Goal: Task Accomplishment & Management: Manage account settings

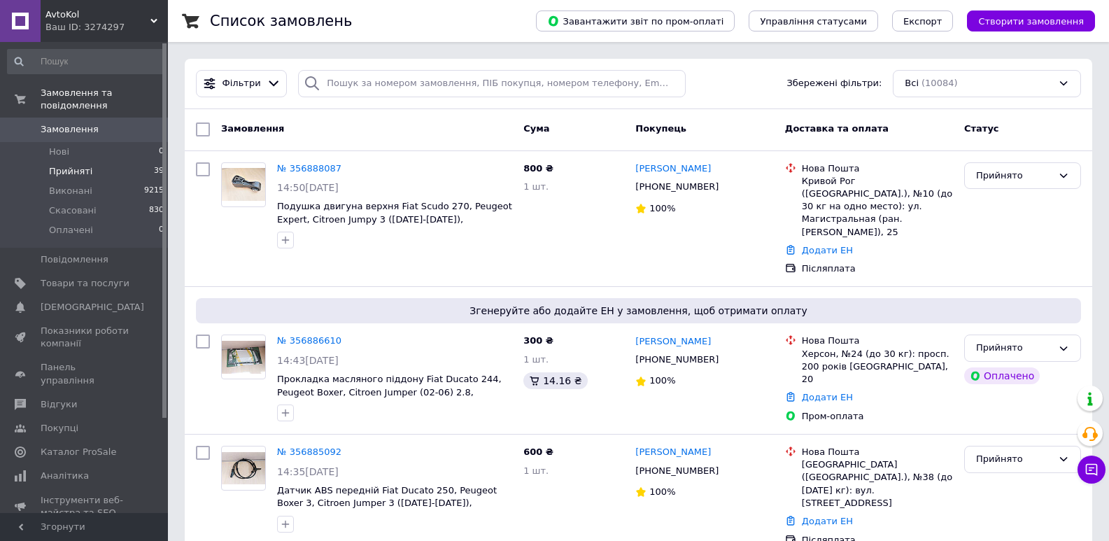
click at [82, 165] on span "Прийняті" at bounding box center [70, 171] width 43 height 13
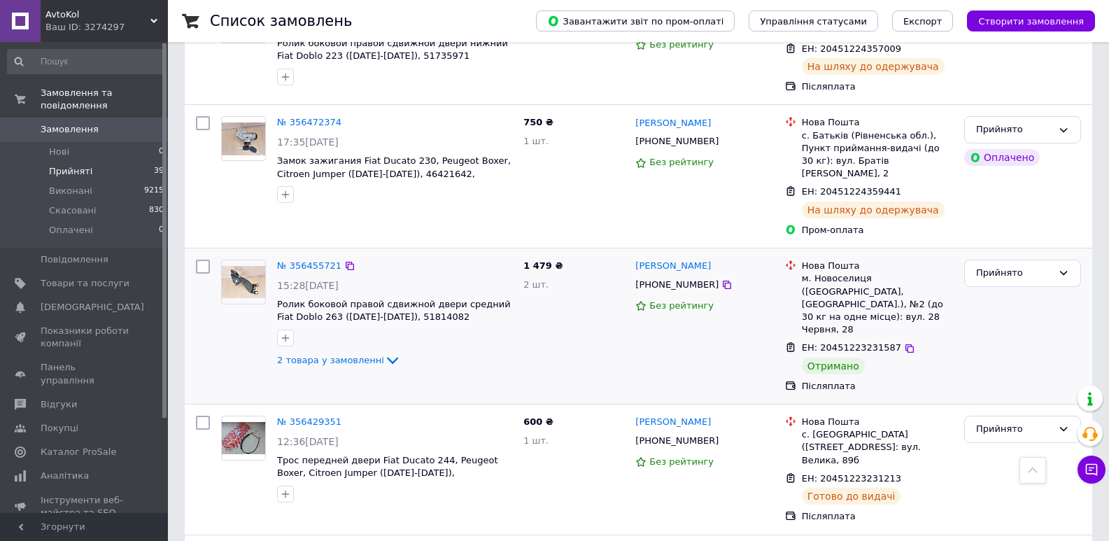
scroll to position [3848, 0]
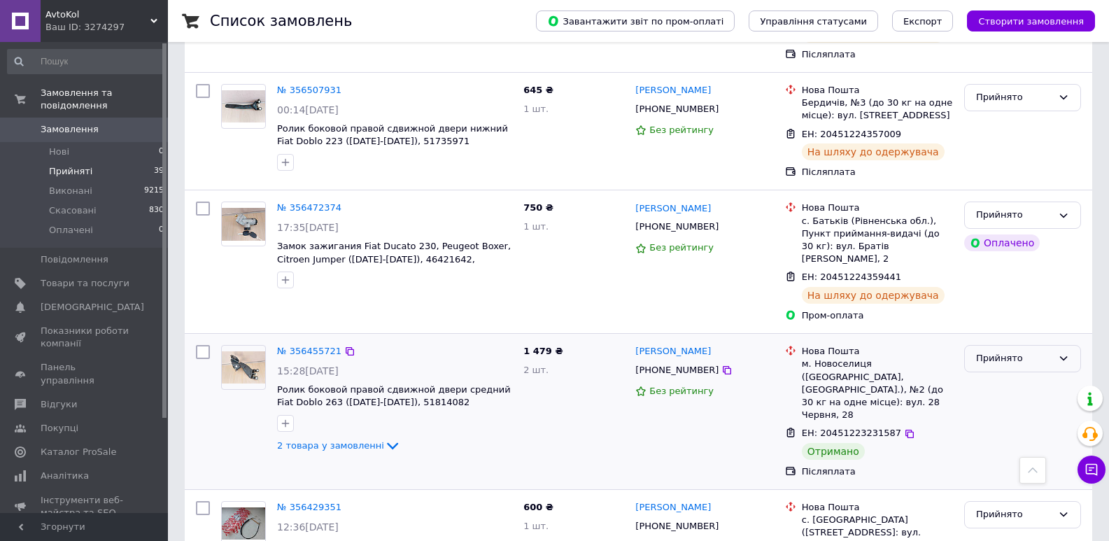
click at [1007, 351] on div "Прийнято" at bounding box center [1014, 358] width 76 height 15
click at [998, 375] on li "Виконано" at bounding box center [1022, 388] width 115 height 26
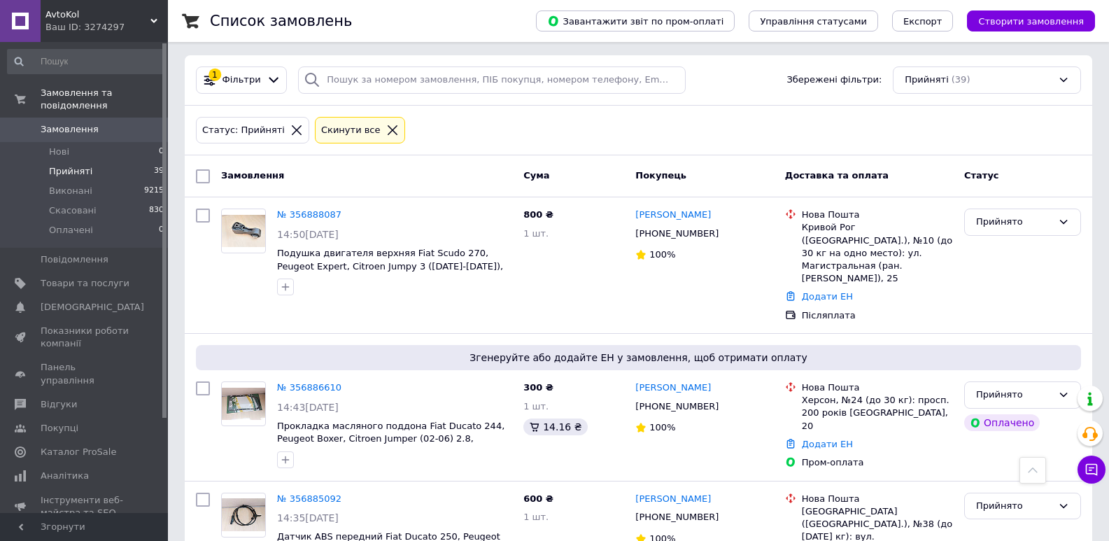
scroll to position [0, 0]
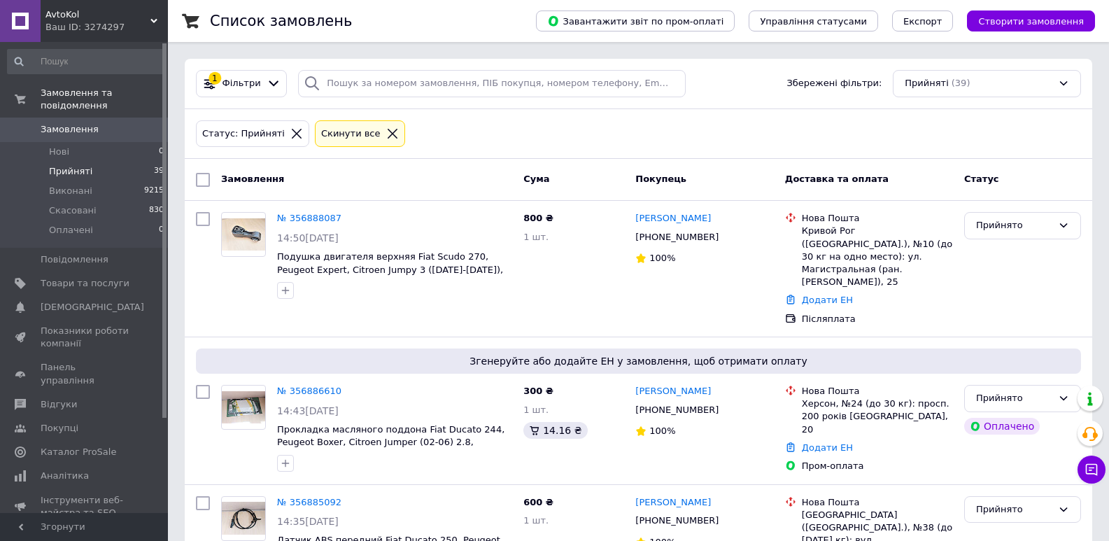
click at [386, 134] on icon at bounding box center [392, 133] width 13 height 13
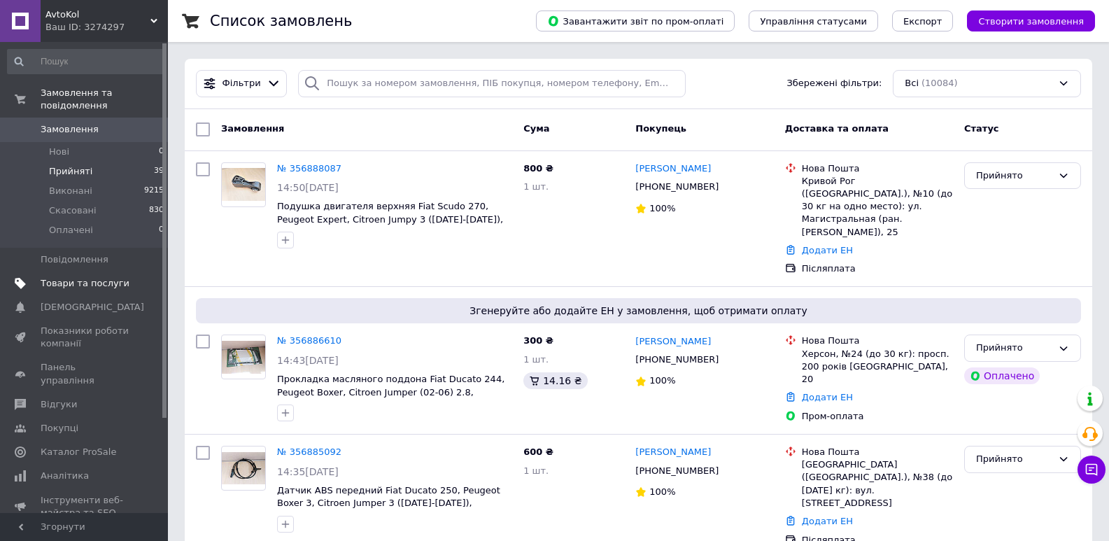
click at [93, 277] on span "Товари та послуги" at bounding box center [85, 283] width 89 height 13
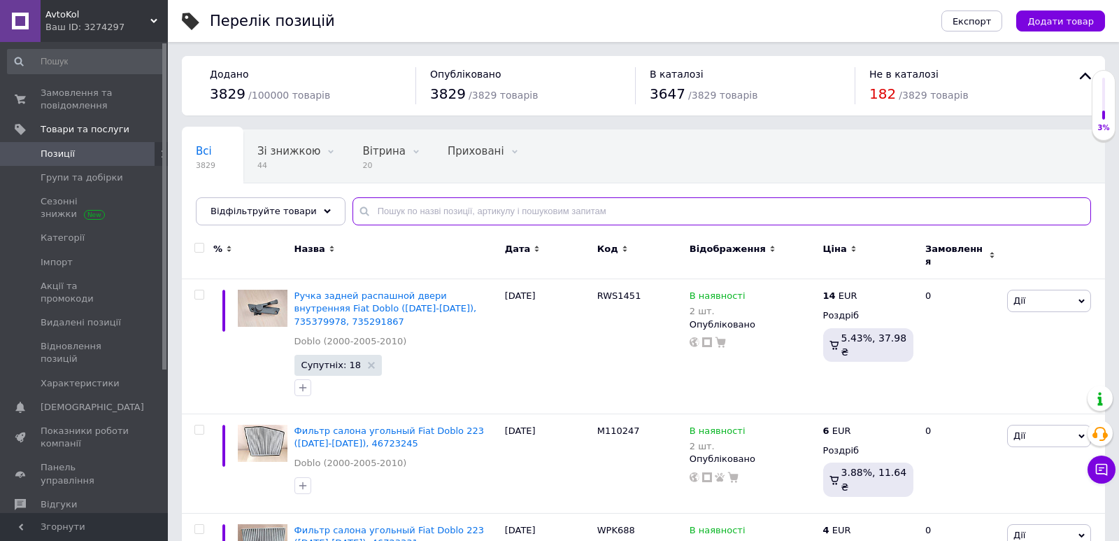
click at [412, 213] on input "text" at bounding box center [722, 211] width 739 height 28
paste input "ORK7701477671"
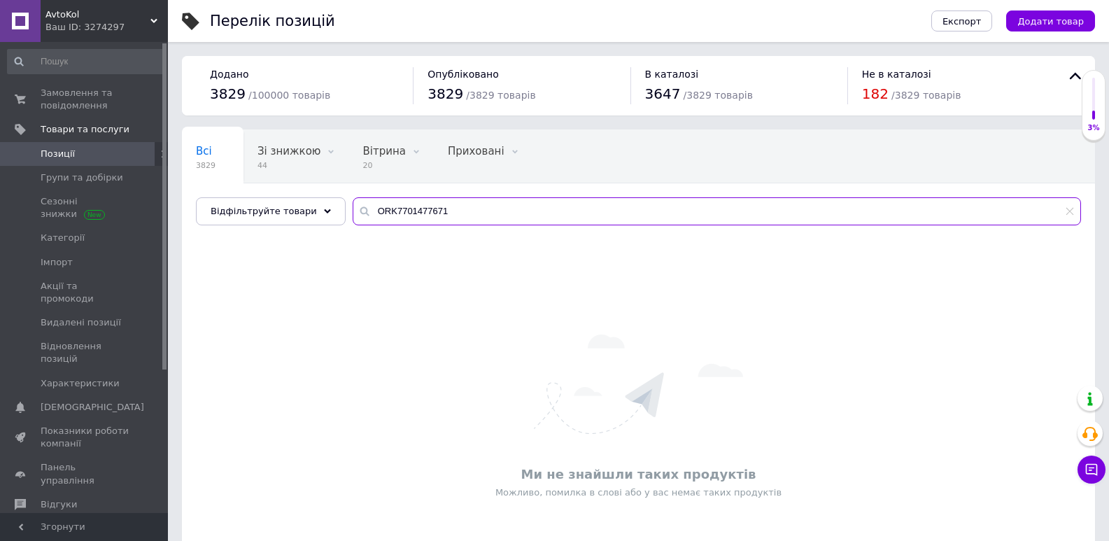
click at [372, 206] on input "ORK7701477671" at bounding box center [717, 211] width 728 height 28
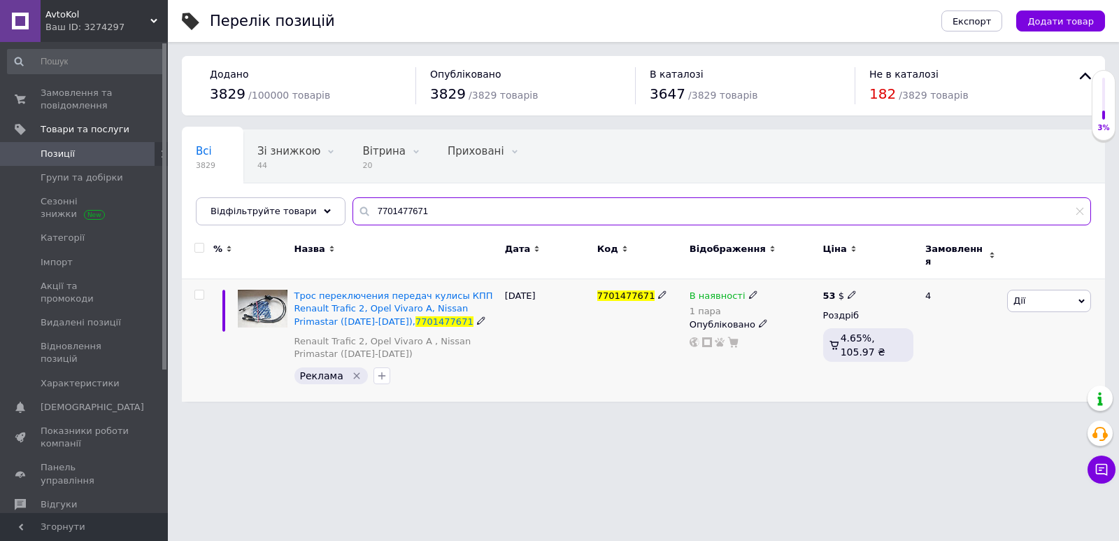
type input "7701477671"
click at [848, 290] on icon at bounding box center [852, 294] width 8 height 8
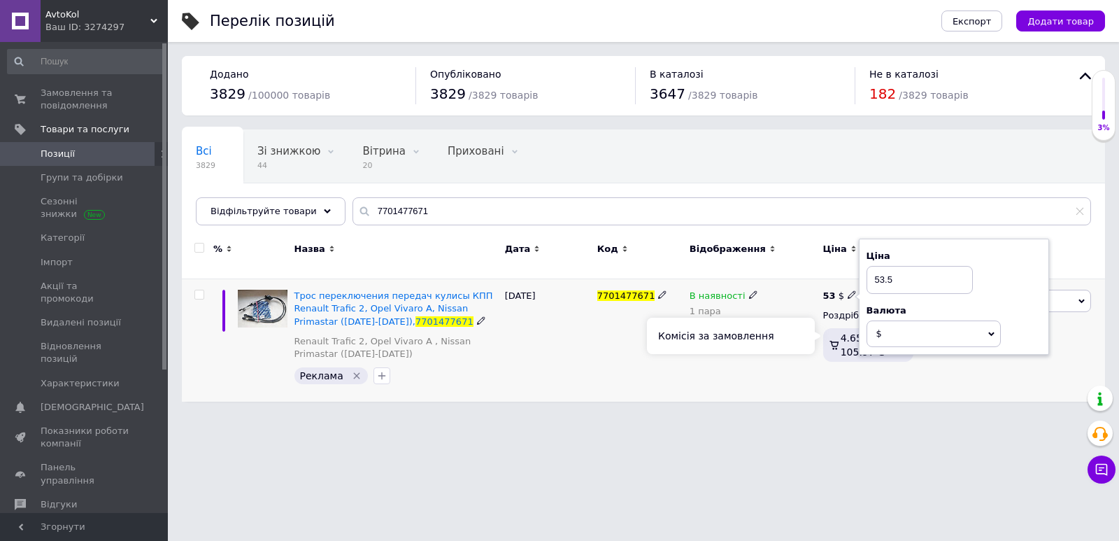
type input "53.5"
click at [772, 381] on div "В наявності 1 пара Опубліковано" at bounding box center [753, 340] width 134 height 122
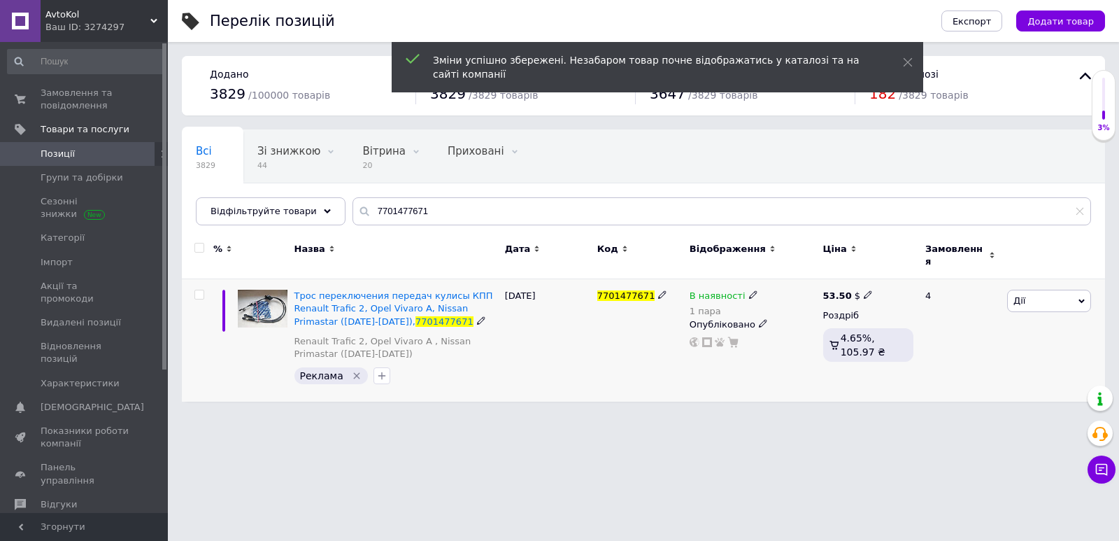
click at [658, 290] on icon at bounding box center [662, 294] width 8 height 8
click at [595, 285] on input "7701477671" at bounding box center [634, 295] width 83 height 21
type input "ORK7701477671"
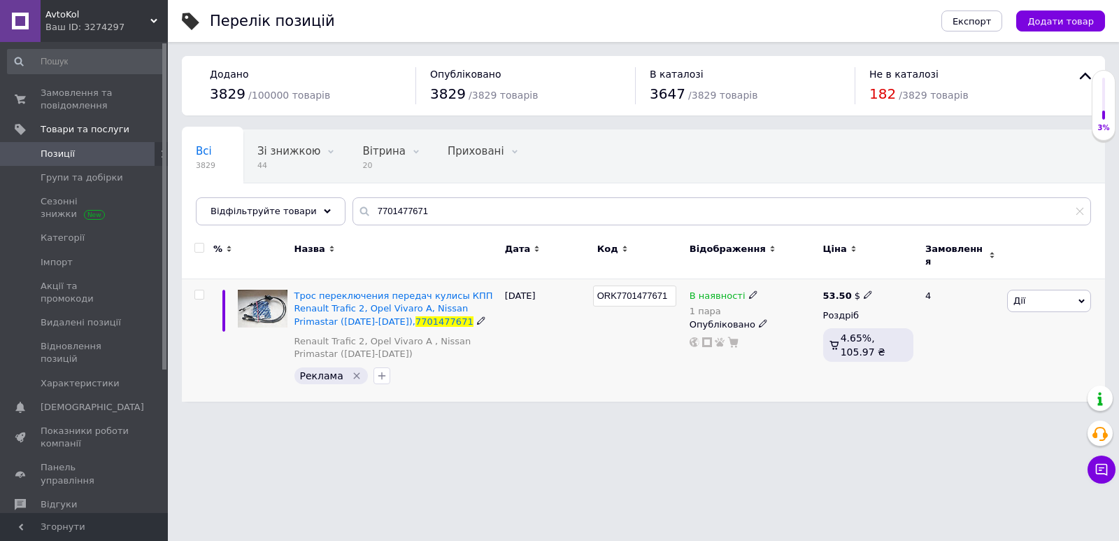
click at [607, 285] on input "ORK7701477671" at bounding box center [634, 295] width 83 height 21
click at [602, 344] on div "ORK7701477671" at bounding box center [640, 340] width 92 height 122
drag, startPoint x: 53, startPoint y: 108, endPoint x: 504, endPoint y: 1, distance: 463.1
click at [52, 108] on span "Замовлення та повідомлення" at bounding box center [85, 99] width 89 height 25
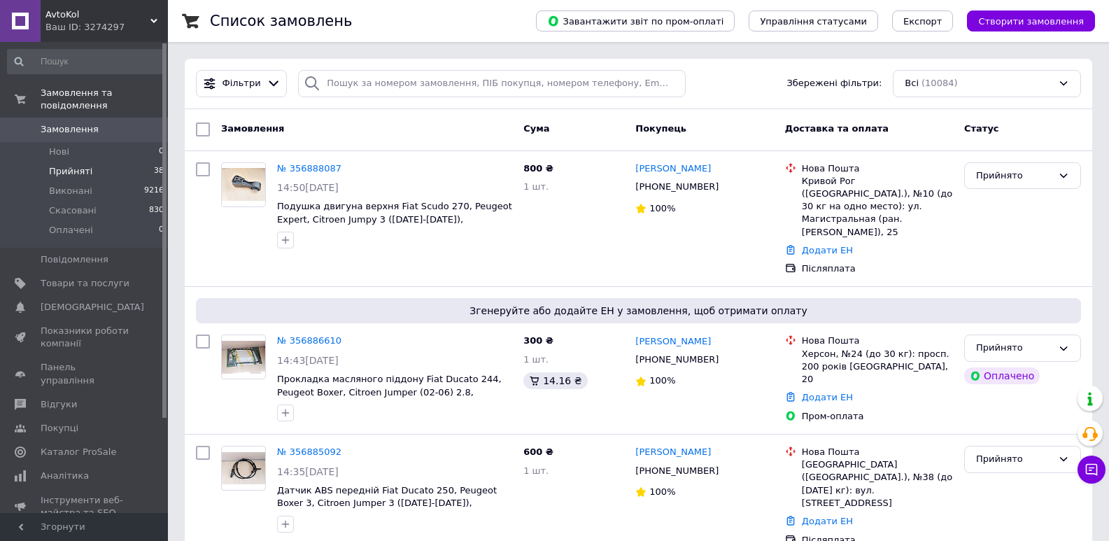
click at [102, 162] on li "Прийняті 38" at bounding box center [86, 172] width 172 height 20
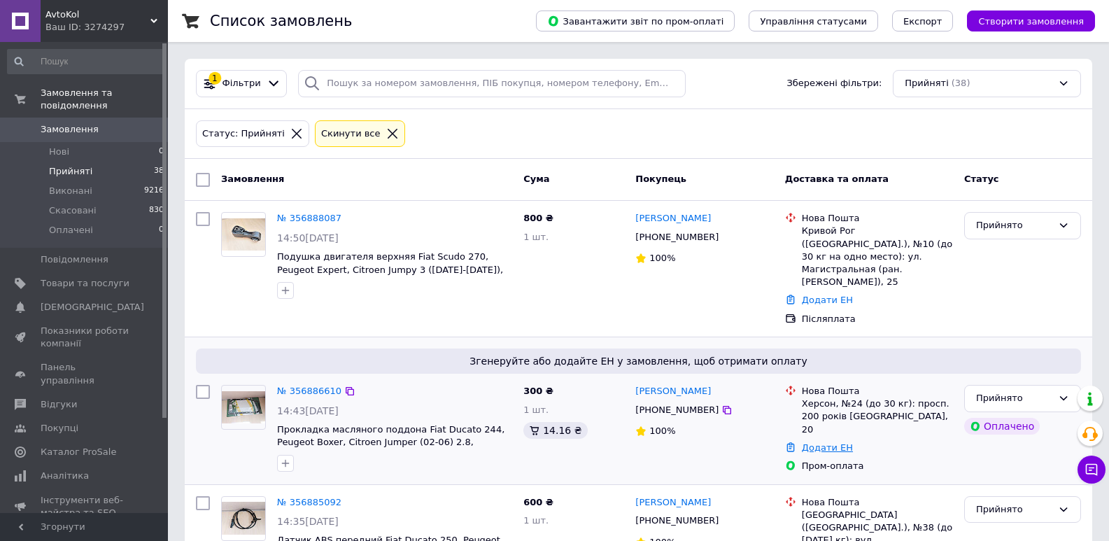
click at [817, 442] on link "Додати ЕН" at bounding box center [827, 447] width 51 height 10
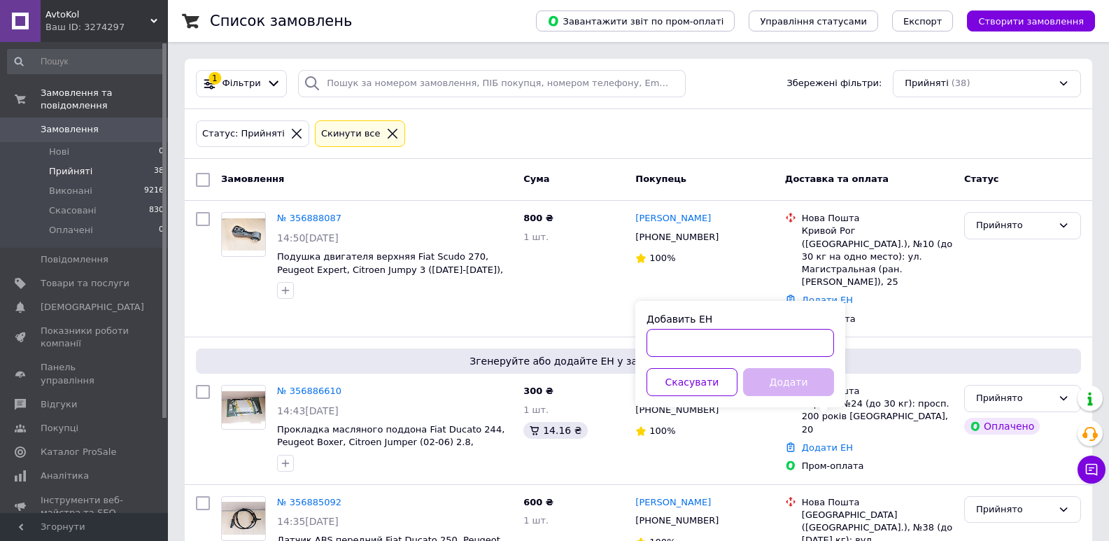
click at [713, 346] on input "Добавить ЕН" at bounding box center [741, 343] width 188 height 28
paste input "20451225207301"
type input "20451225207301"
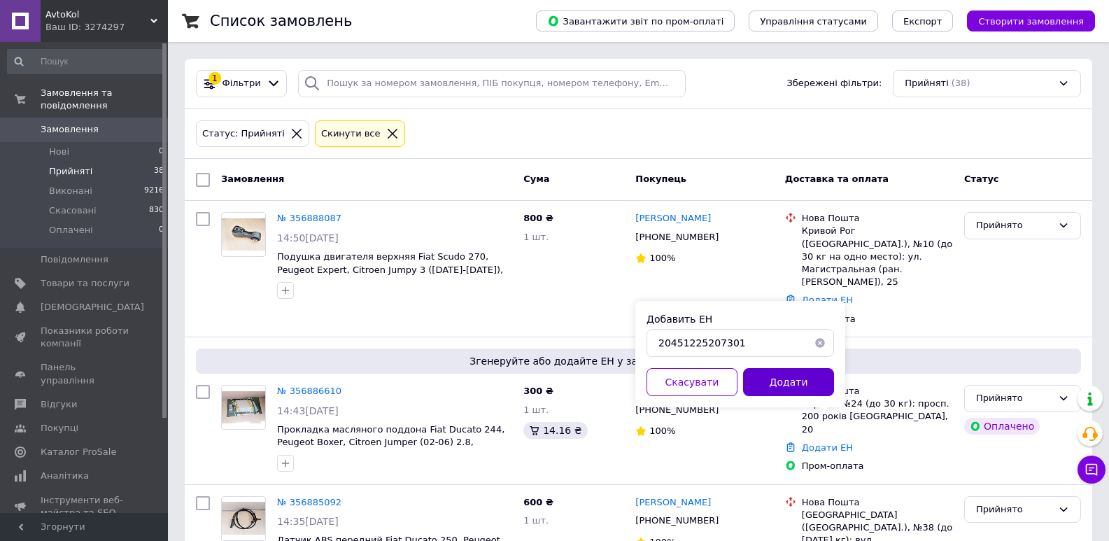
click at [779, 386] on button "Додати" at bounding box center [788, 382] width 91 height 28
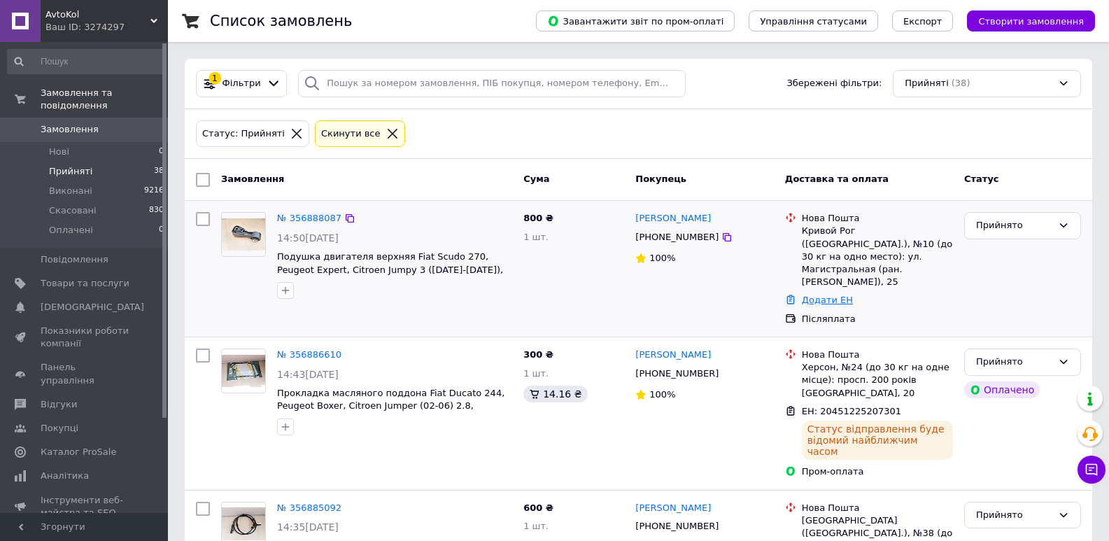
click at [821, 295] on link "Додати ЕН" at bounding box center [827, 300] width 51 height 10
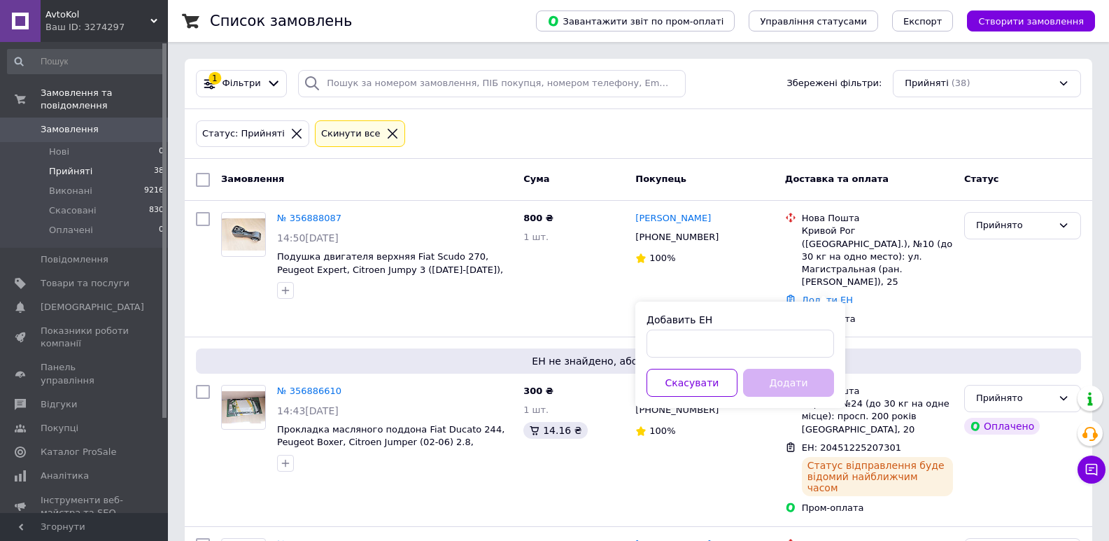
click at [744, 325] on div "Добавить ЕН" at bounding box center [741, 320] width 188 height 14
click at [740, 338] on input "Добавить ЕН" at bounding box center [741, 344] width 188 height 28
paste input "20451225205508"
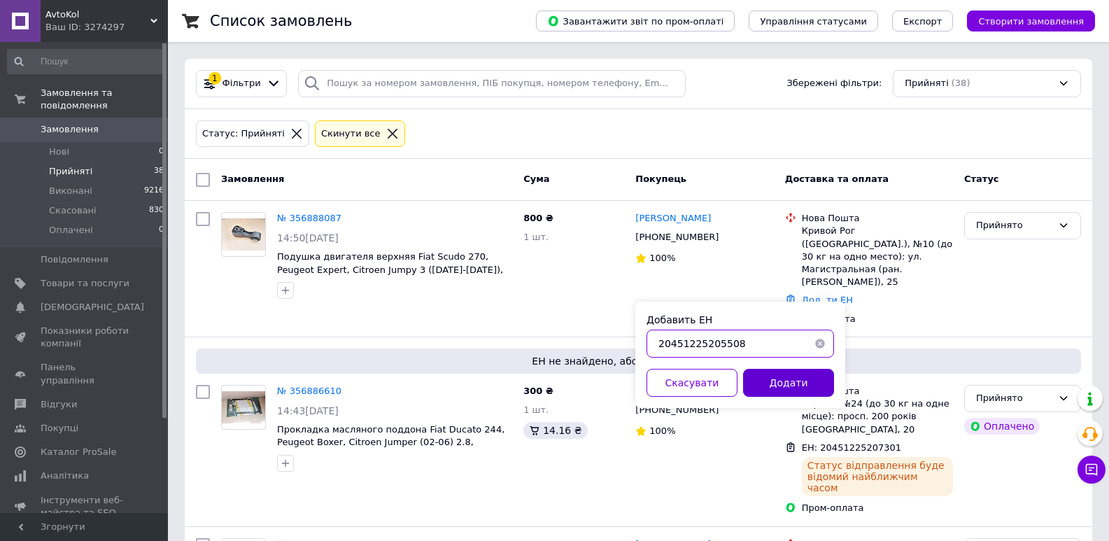
type input "20451225205508"
click at [777, 383] on button "Додати" at bounding box center [788, 383] width 91 height 28
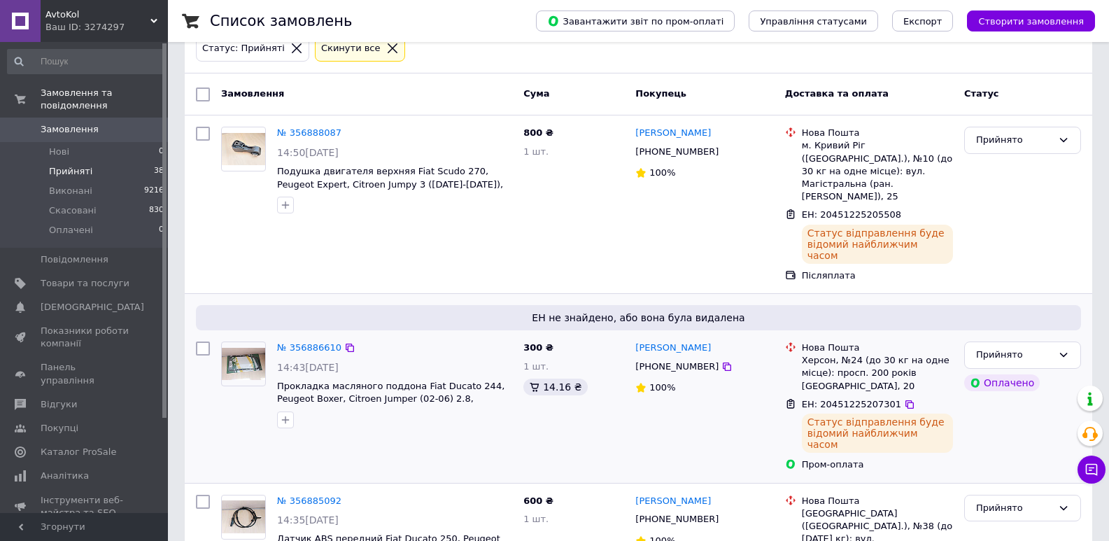
scroll to position [280, 0]
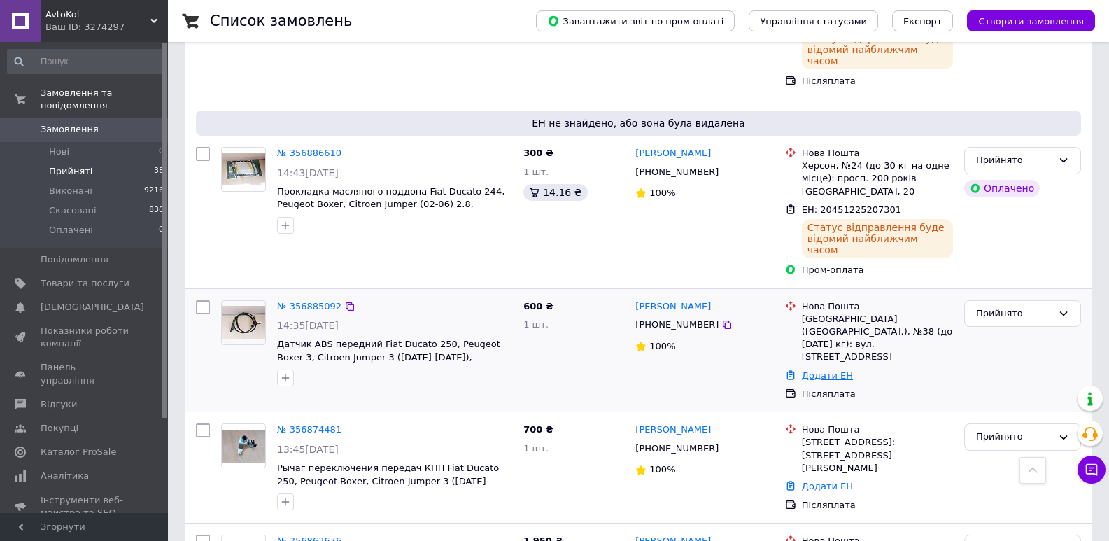
click at [833, 370] on link "Додати ЕН" at bounding box center [827, 375] width 51 height 10
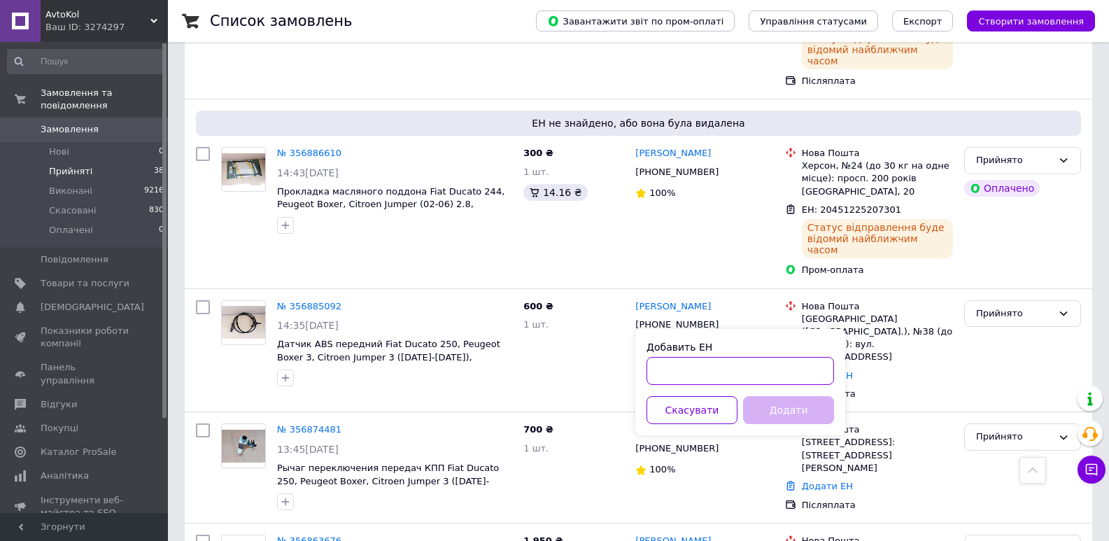
click at [737, 360] on input "Добавить ЕН" at bounding box center [741, 371] width 188 height 28
paste input "20451225206329"
type input "20451225206329"
click at [779, 407] on button "Додати" at bounding box center [788, 410] width 91 height 28
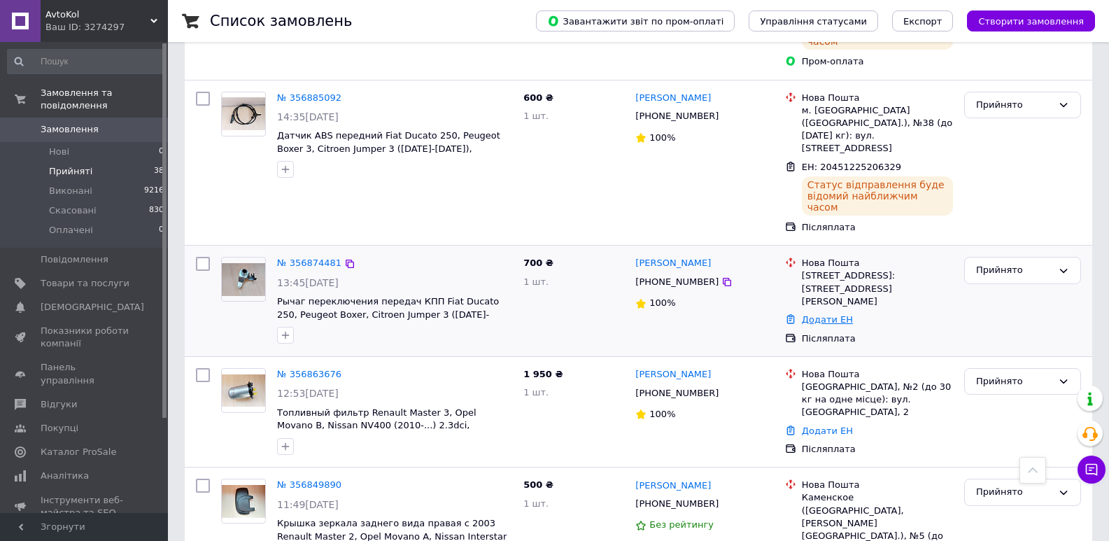
scroll to position [490, 0]
click at [824, 313] on link "Додати ЕН" at bounding box center [827, 318] width 51 height 10
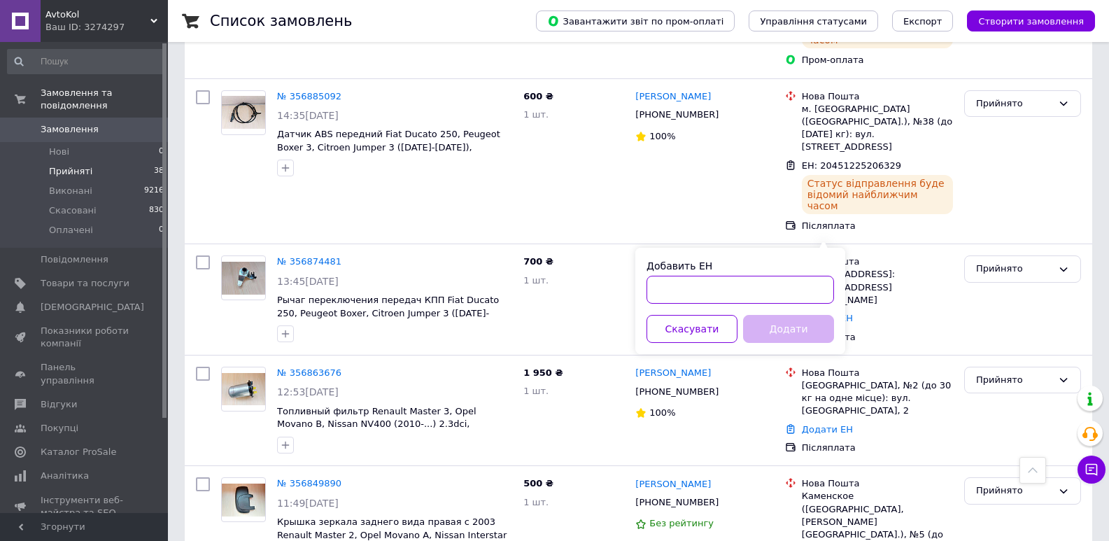
click at [737, 288] on input "Добавить ЕН" at bounding box center [741, 290] width 188 height 28
paste input "20451225210158"
type input "20451225210158"
click at [770, 329] on button "Додати" at bounding box center [788, 329] width 91 height 28
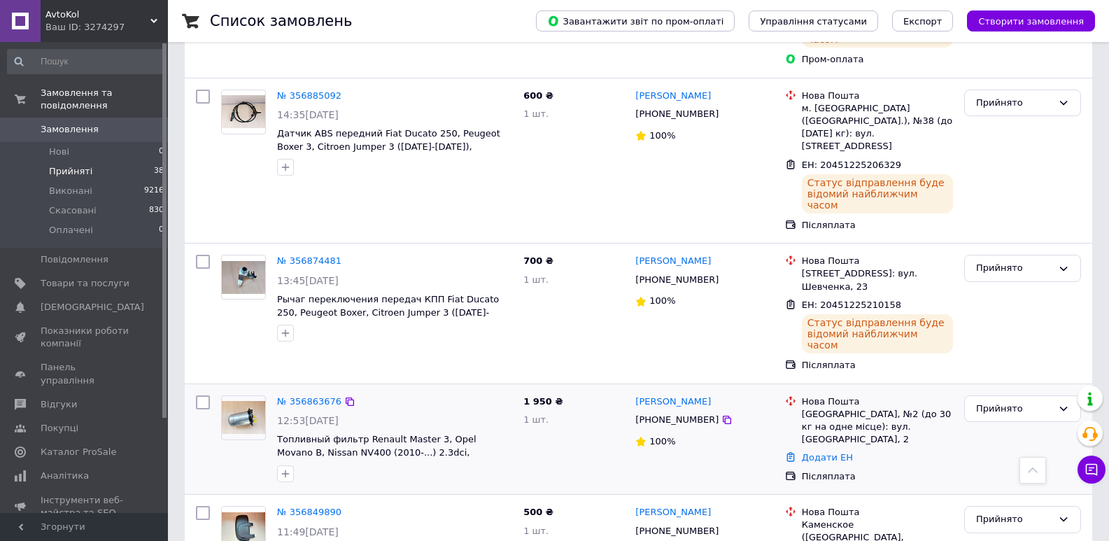
scroll to position [700, 0]
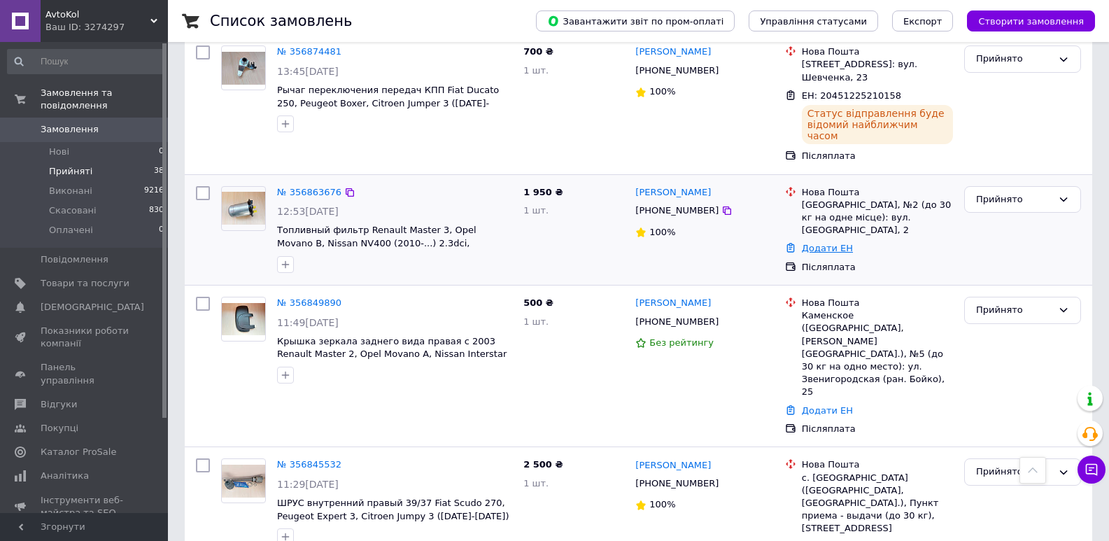
click at [816, 243] on link "Додати ЕН" at bounding box center [827, 248] width 51 height 10
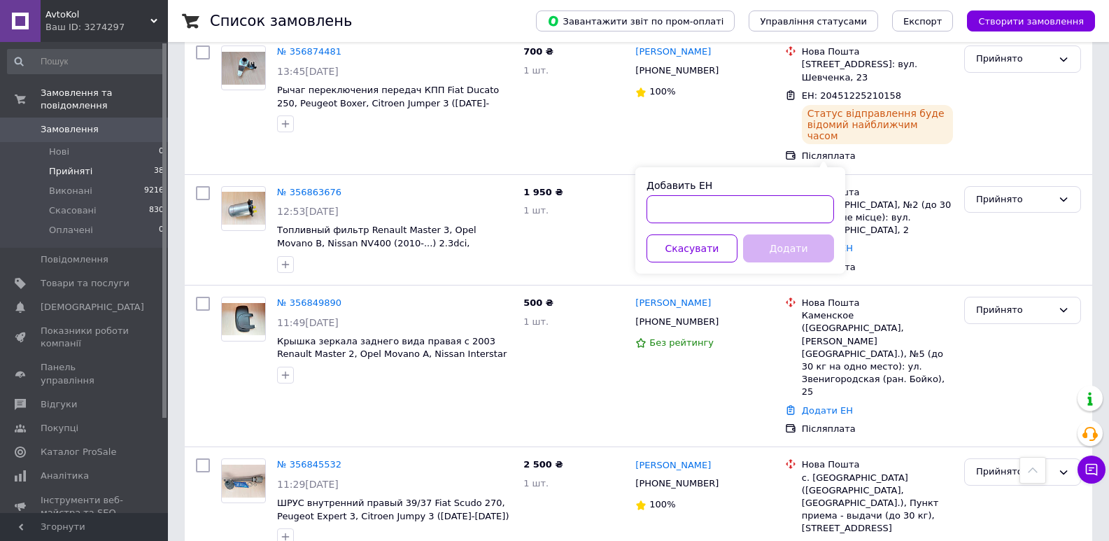
click at [756, 199] on input "Добавить ЕН" at bounding box center [741, 209] width 188 height 28
paste input "20451225208581"
type input "20451225208581"
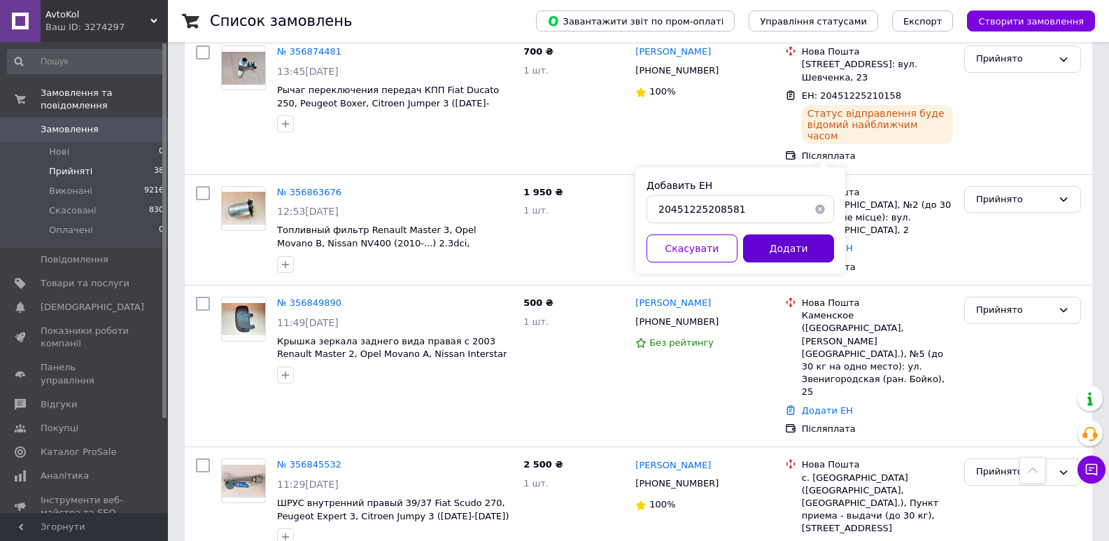
click at [768, 244] on button "Додати" at bounding box center [788, 248] width 91 height 28
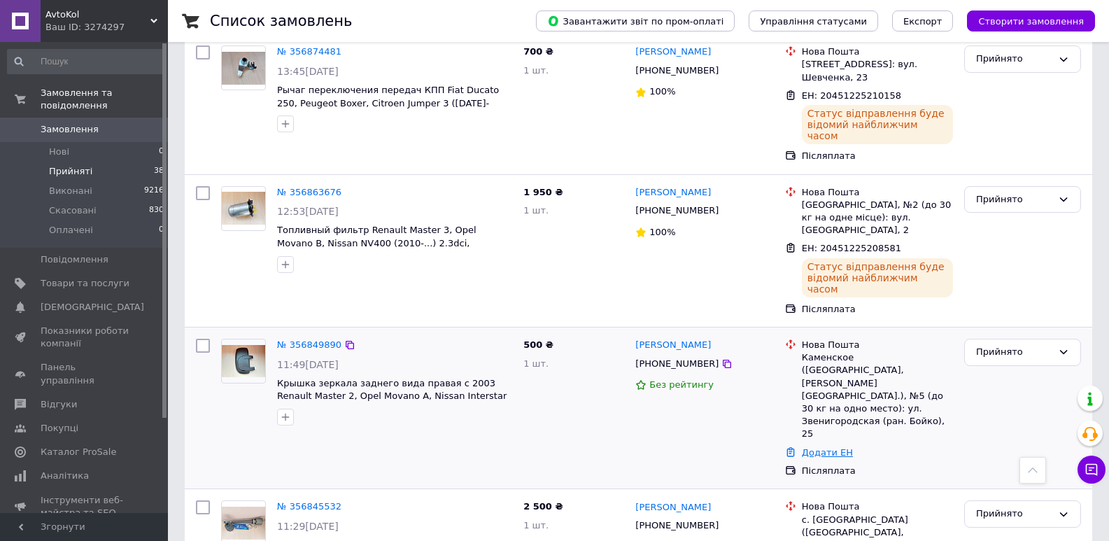
click at [821, 447] on link "Додати ЕН" at bounding box center [827, 452] width 51 height 10
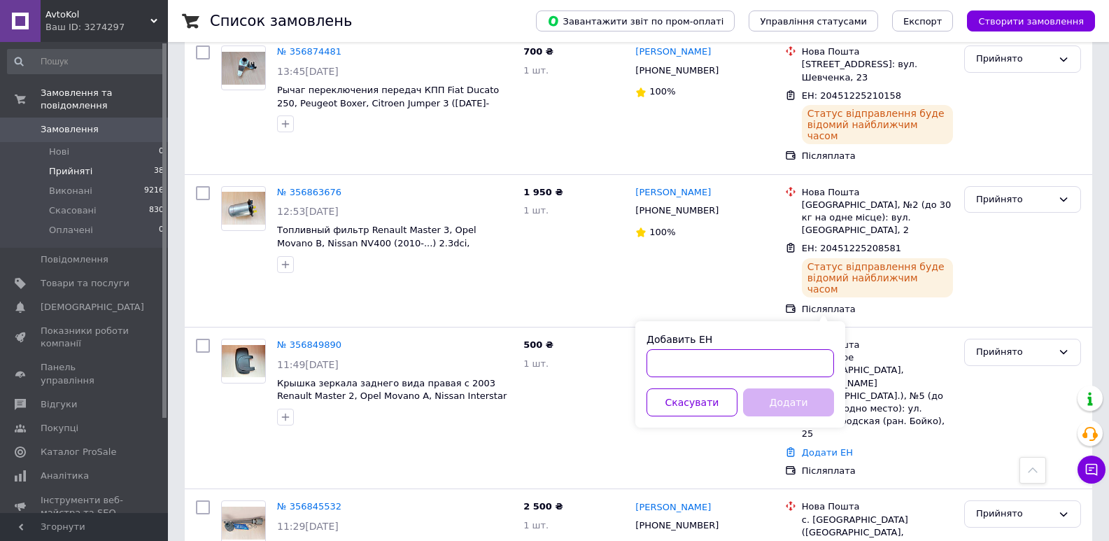
click at [719, 358] on input "Добавить ЕН" at bounding box center [741, 363] width 188 height 28
paste input "20451225209229"
type input "20451225209229"
click at [784, 392] on button "Додати" at bounding box center [788, 402] width 91 height 28
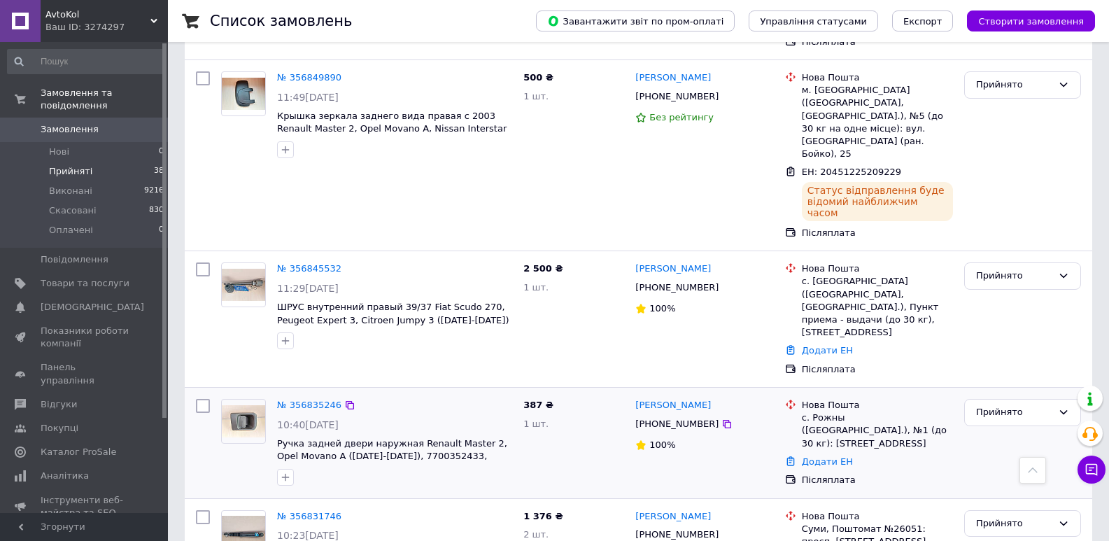
scroll to position [980, 0]
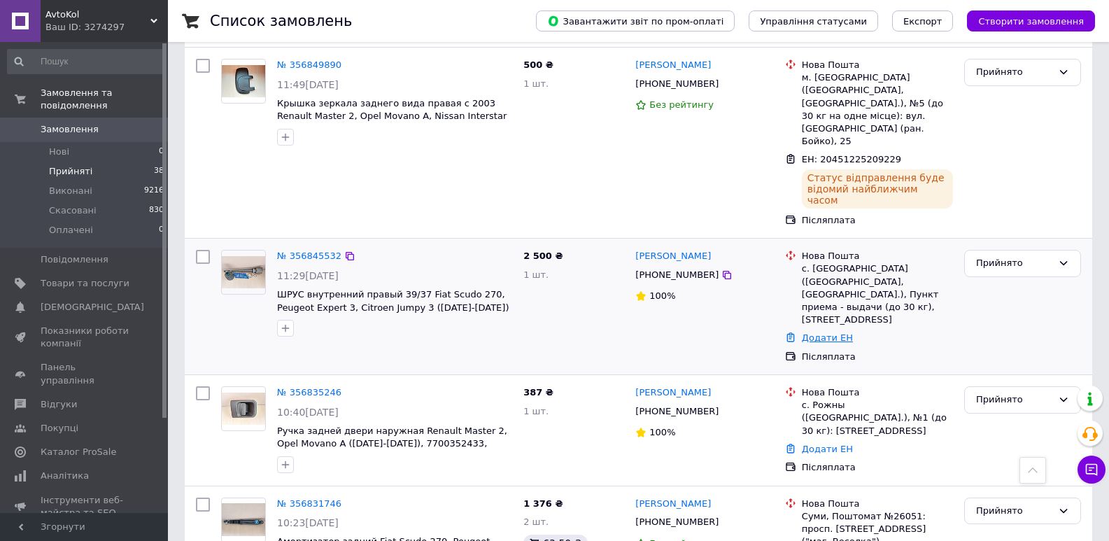
click at [843, 332] on link "Додати ЕН" at bounding box center [827, 337] width 51 height 10
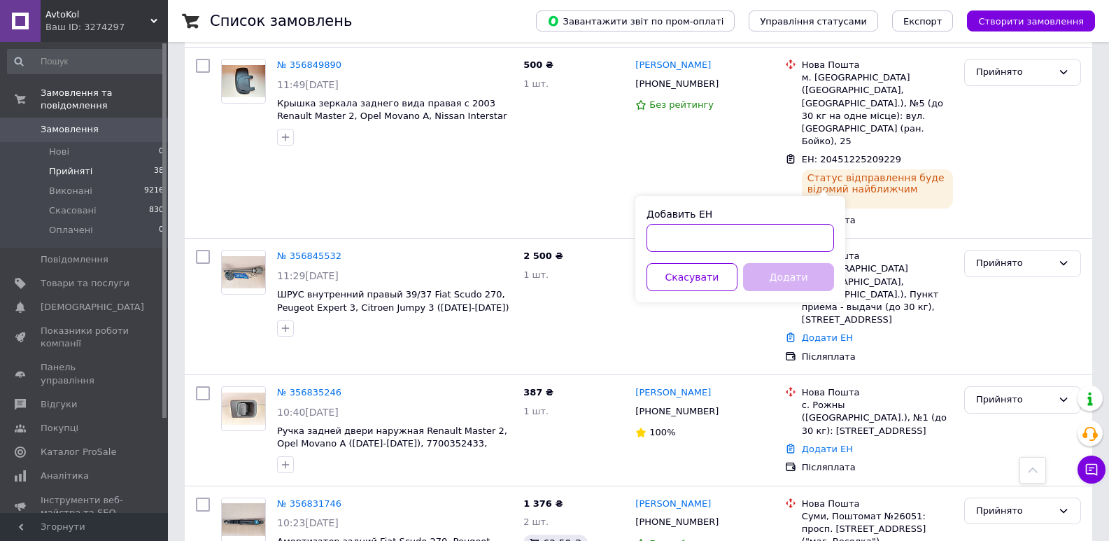
click at [774, 228] on input "Добавить ЕН" at bounding box center [741, 238] width 188 height 28
paste input "20451225209495"
type input "20451225209495"
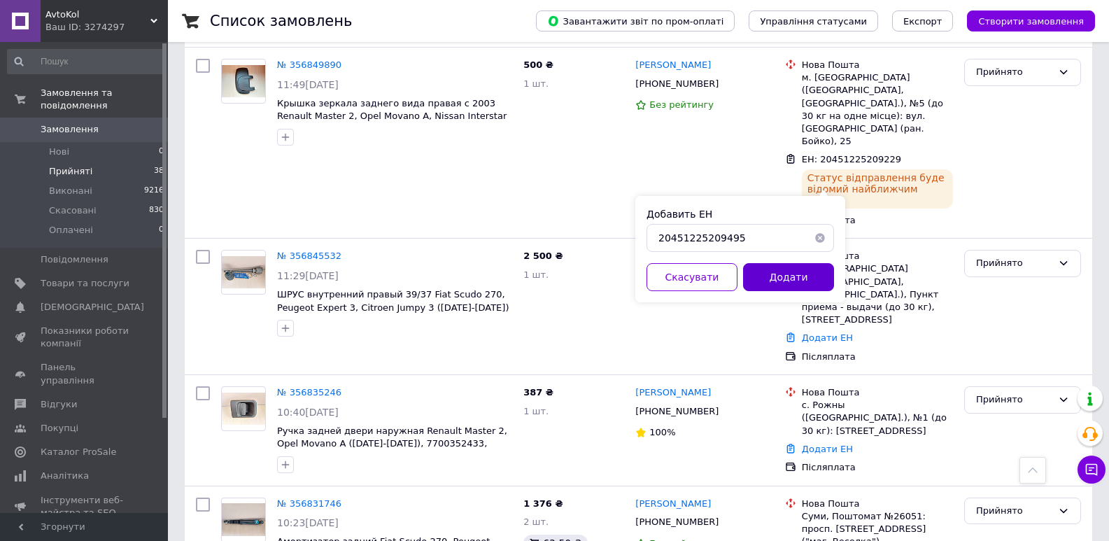
click at [770, 277] on button "Додати" at bounding box center [788, 277] width 91 height 28
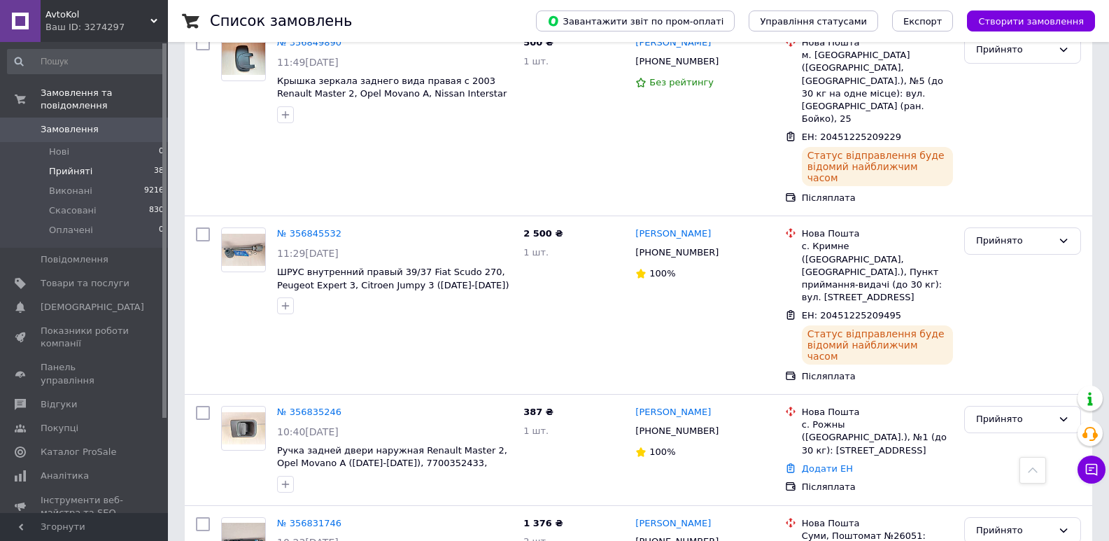
scroll to position [968, 0]
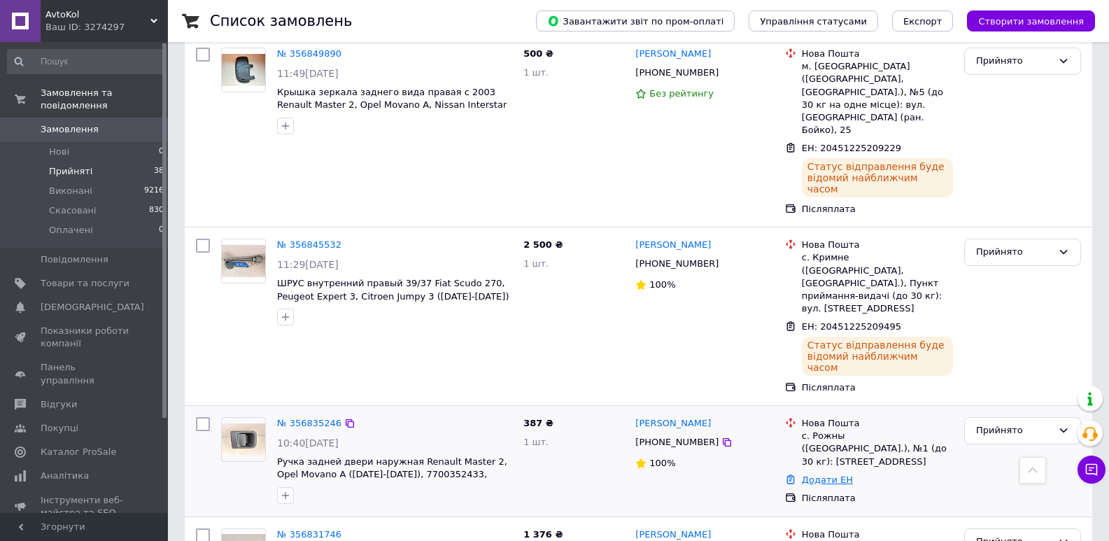
click at [816, 474] on link "Додати ЕН" at bounding box center [827, 479] width 51 height 10
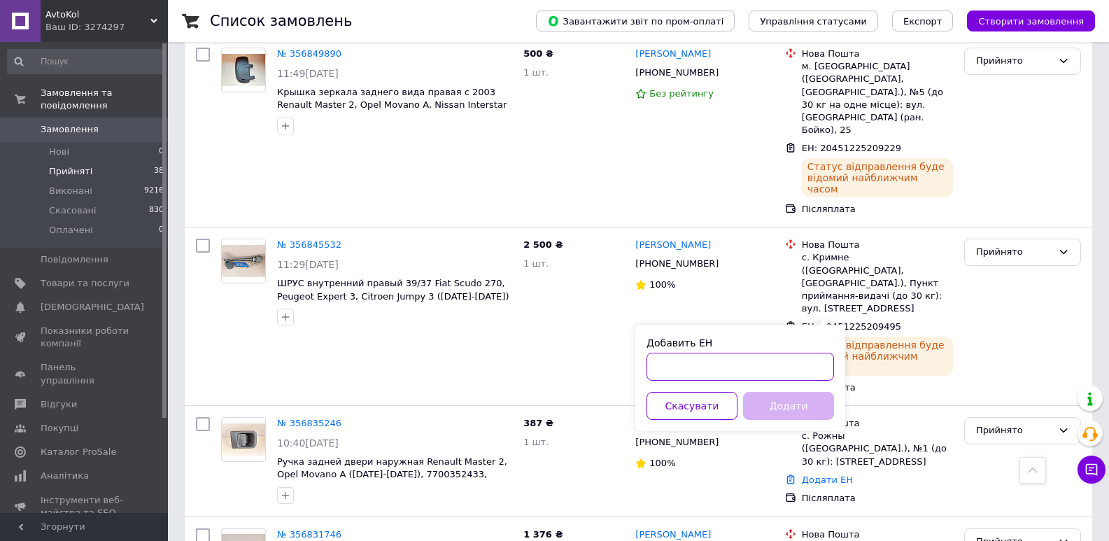
click at [747, 355] on input "Добавить ЕН" at bounding box center [741, 367] width 188 height 28
paste input "20451225205859"
type input "20451225205859"
click at [769, 409] on button "Додати" at bounding box center [788, 406] width 91 height 28
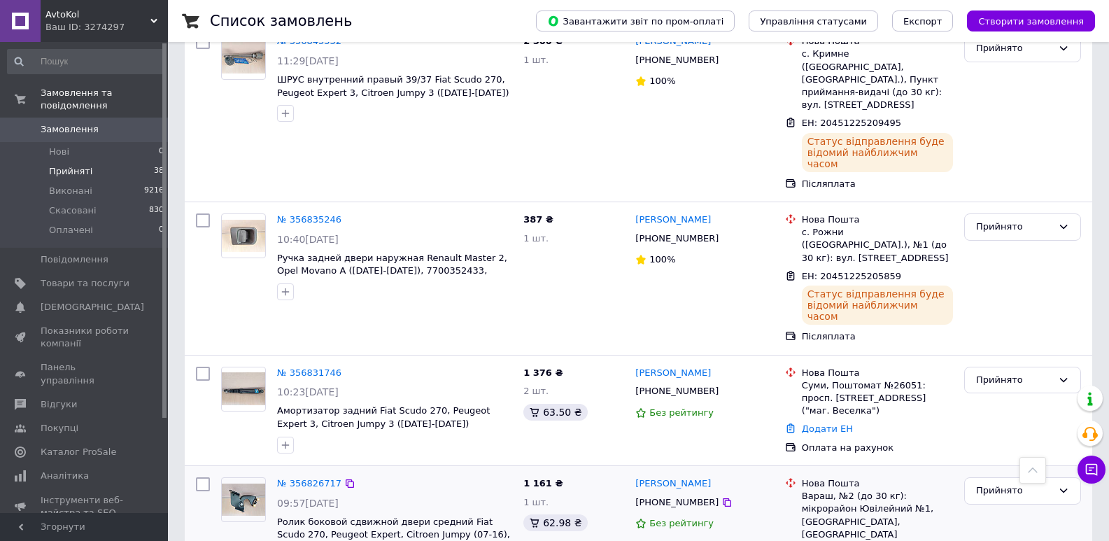
scroll to position [1237, 0]
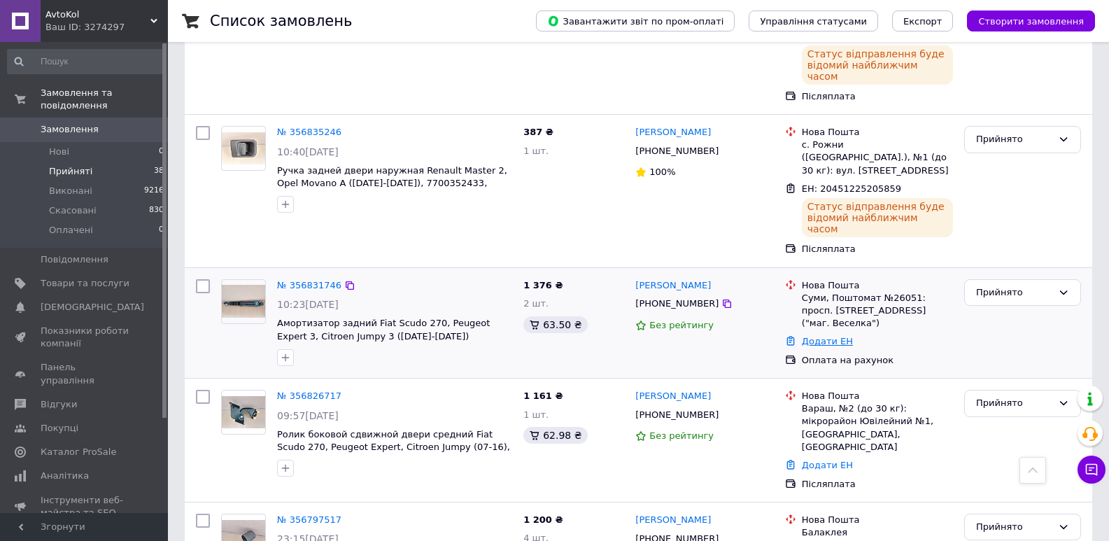
click at [823, 336] on link "Додати ЕН" at bounding box center [827, 341] width 51 height 10
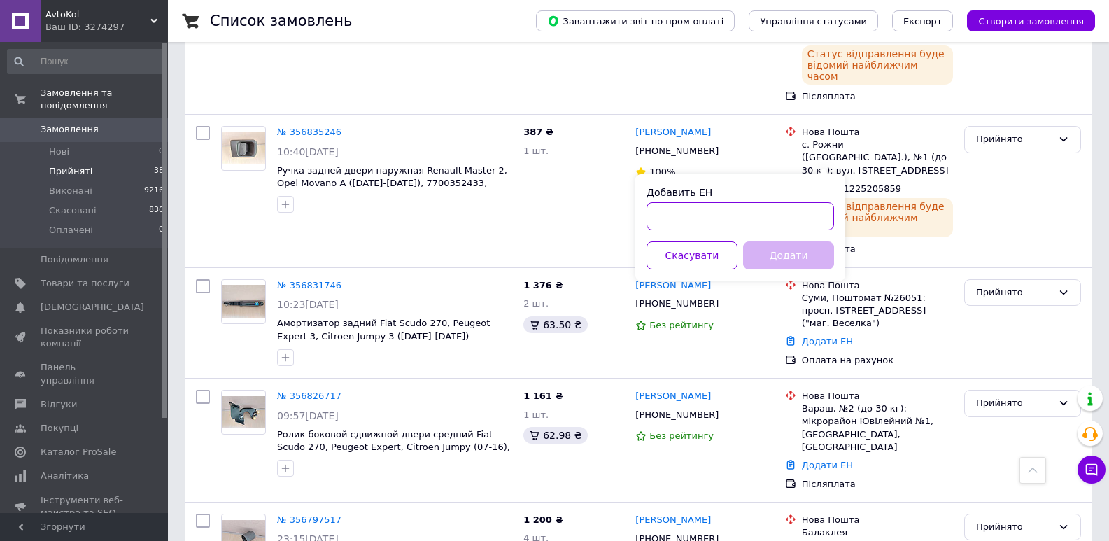
click at [752, 220] on input "Добавить ЕН" at bounding box center [741, 216] width 188 height 28
paste input "20451225207868"
type input "20451225207868"
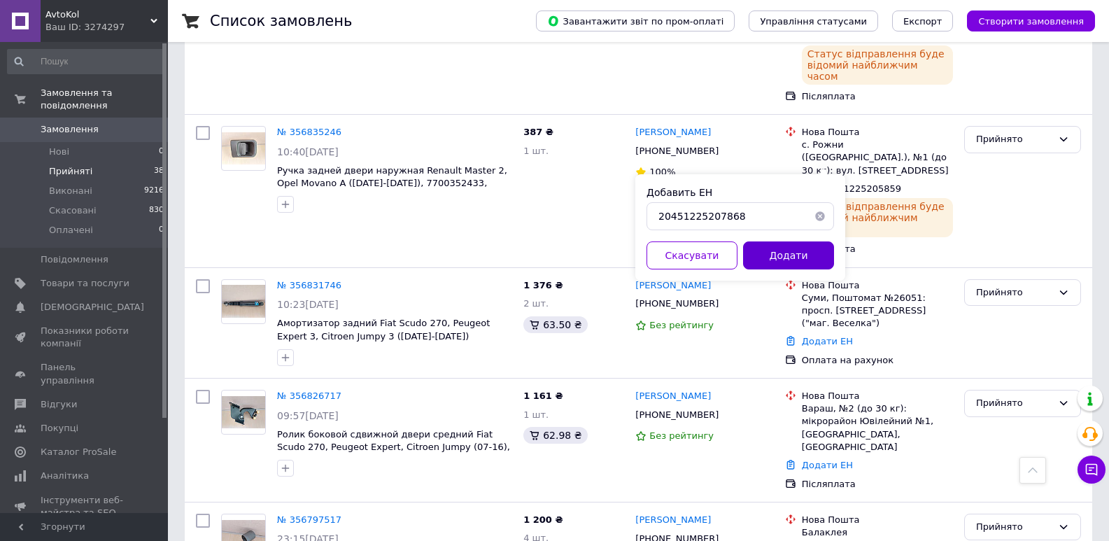
click at [778, 257] on button "Додати" at bounding box center [788, 255] width 91 height 28
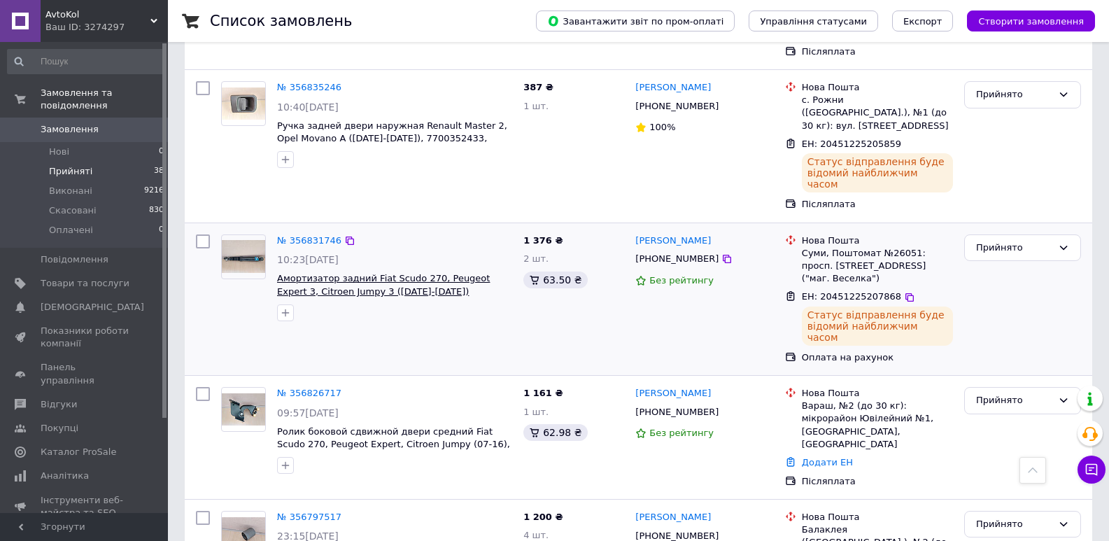
scroll to position [1215, 0]
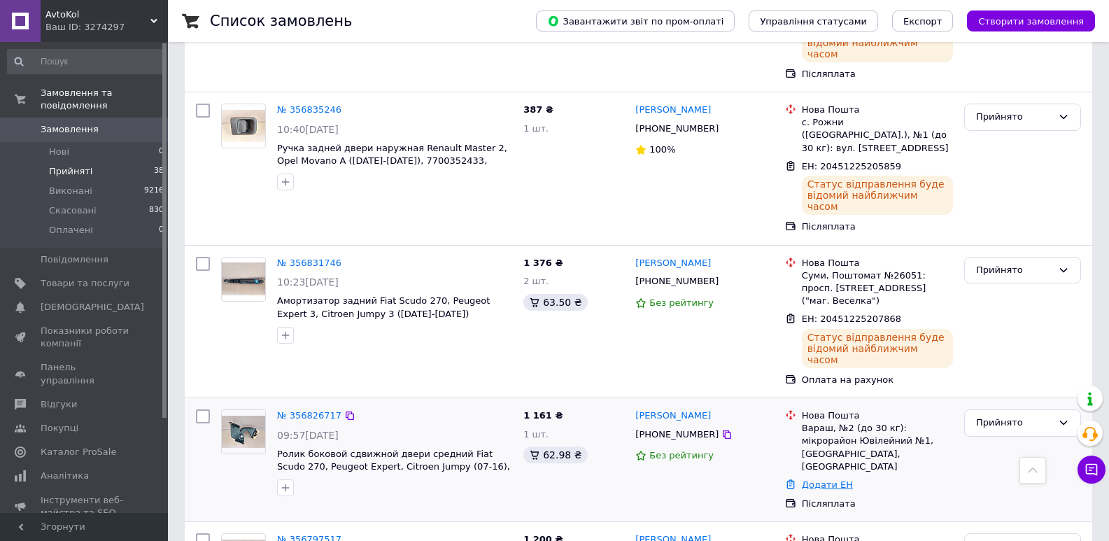
click at [812, 479] on link "Додати ЕН" at bounding box center [827, 484] width 51 height 10
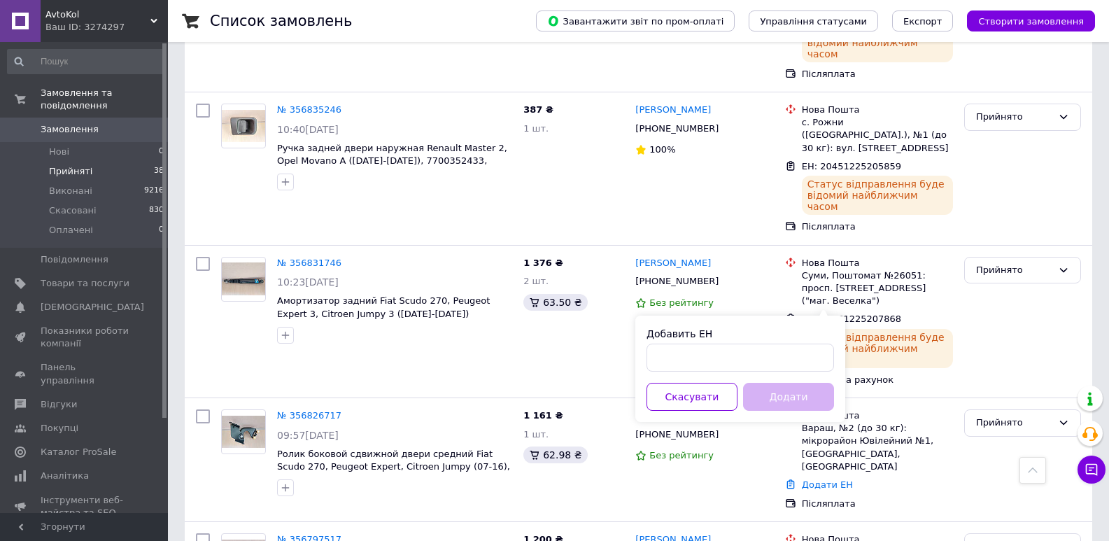
drag, startPoint x: 751, startPoint y: 343, endPoint x: 742, endPoint y: 359, distance: 18.5
click at [747, 349] on div "Добавить ЕН" at bounding box center [741, 349] width 188 height 45
click at [741, 361] on input "Добавить ЕН" at bounding box center [741, 358] width 188 height 28
paste input "20451225208836"
type input "20451225208836"
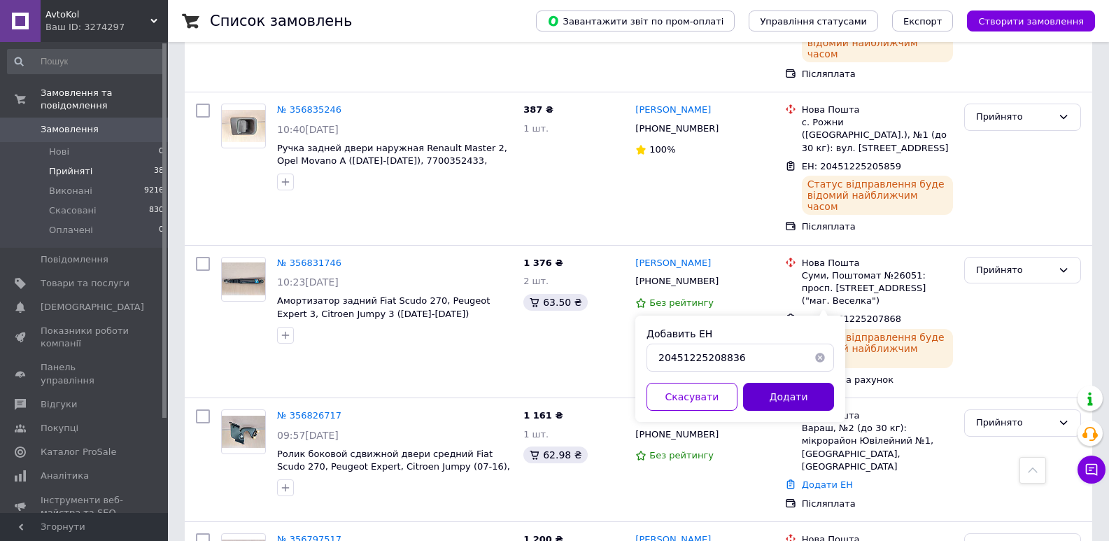
click at [783, 402] on button "Додати" at bounding box center [788, 397] width 91 height 28
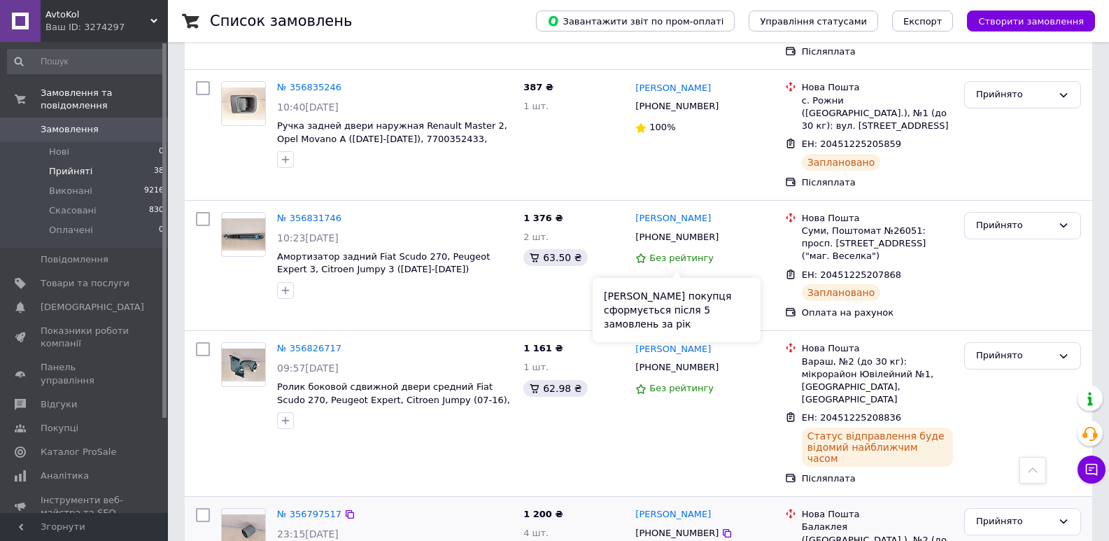
scroll to position [1520, 0]
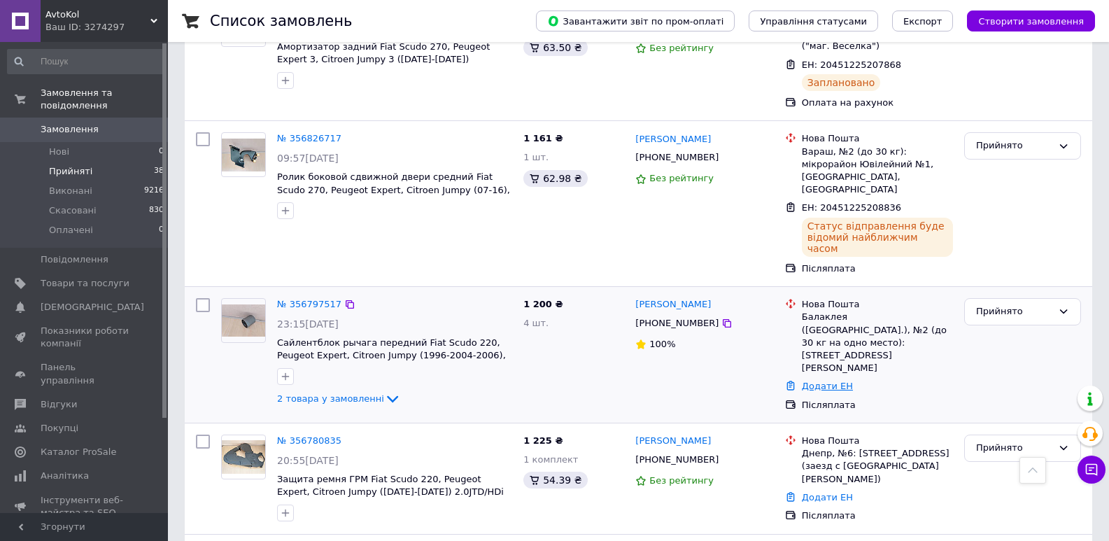
click at [820, 381] on link "Додати ЕН" at bounding box center [827, 386] width 51 height 10
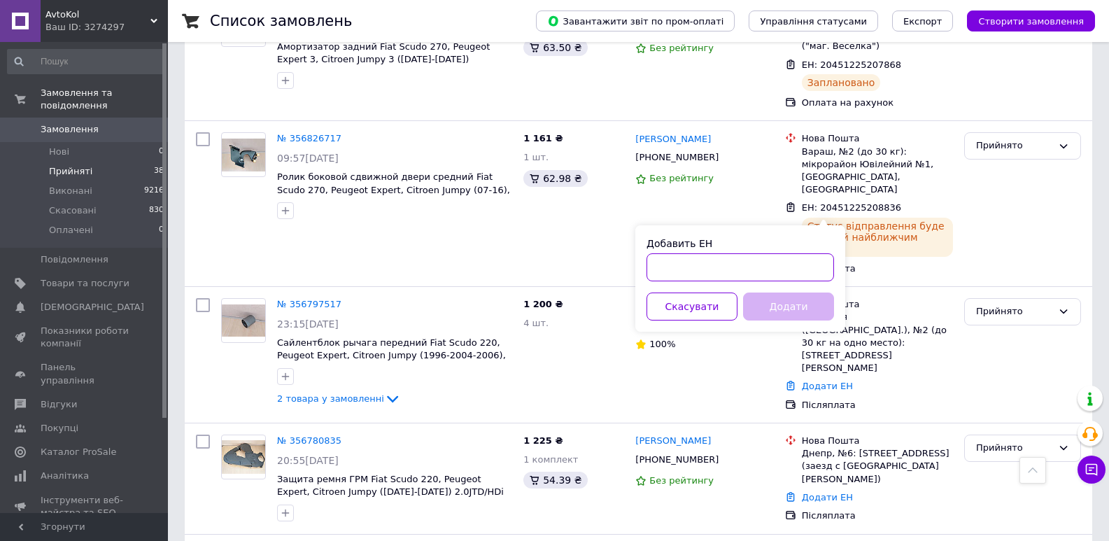
click at [747, 272] on input "Добавить ЕН" at bounding box center [741, 267] width 188 height 28
paste input "20451225202493"
type input "20451225202493"
click at [778, 302] on button "Додати" at bounding box center [788, 306] width 91 height 28
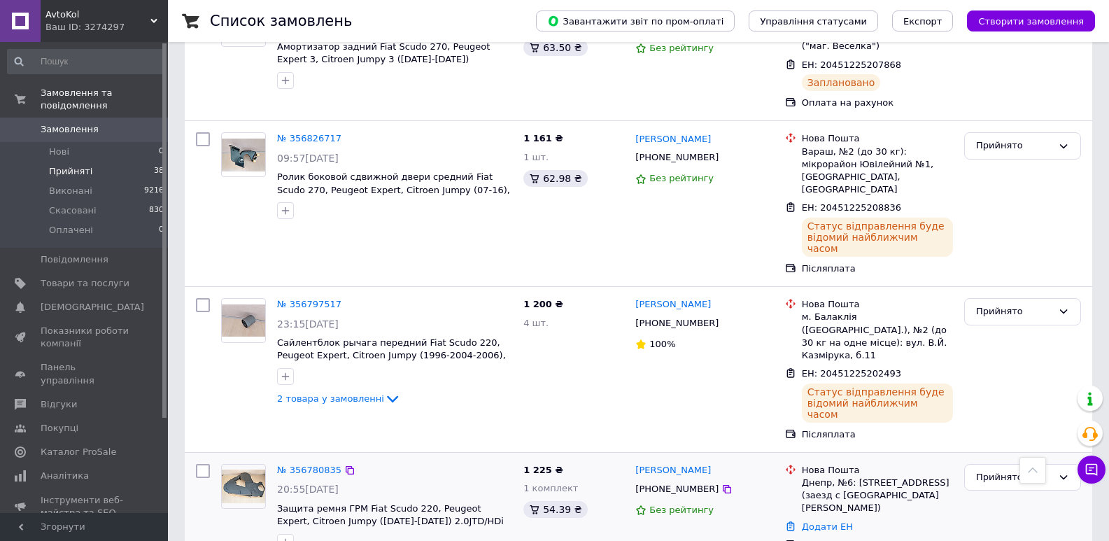
scroll to position [1660, 0]
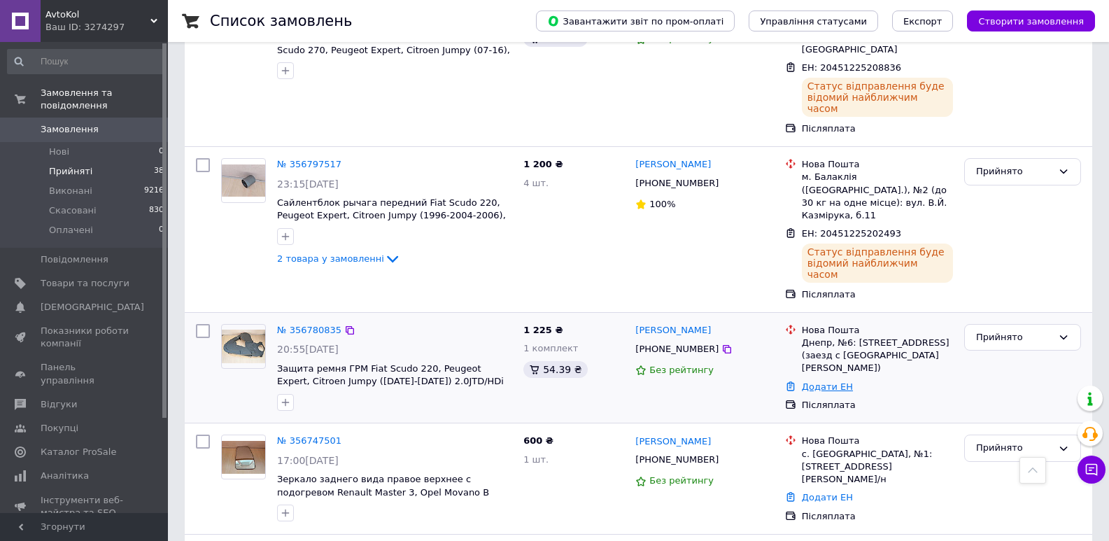
click at [812, 381] on link "Додати ЕН" at bounding box center [827, 386] width 51 height 10
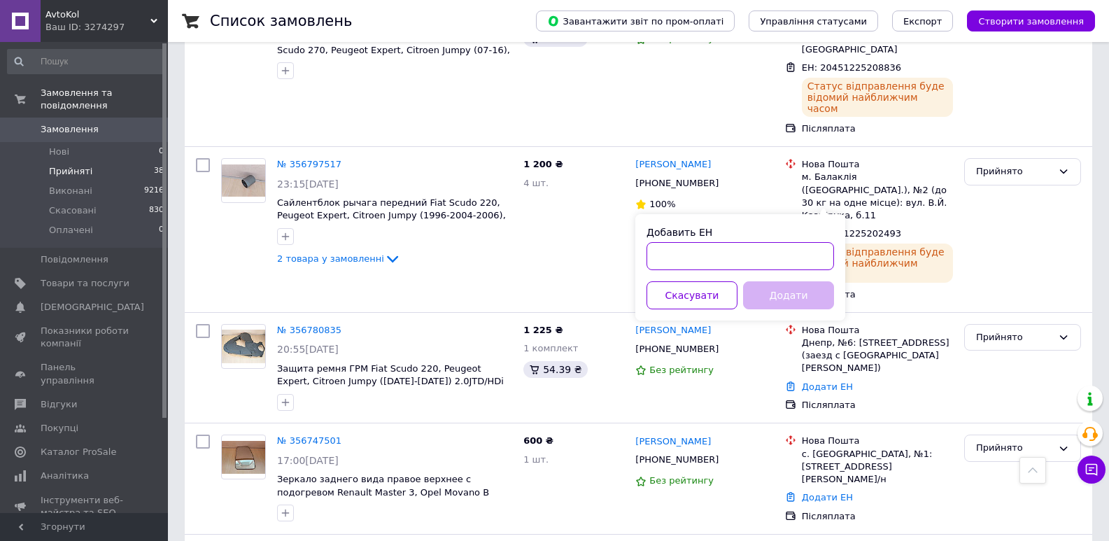
click at [768, 248] on input "Добавить ЕН" at bounding box center [741, 256] width 188 height 28
paste input "20451225210580"
type input "20451225210580"
click at [798, 293] on button "Додати" at bounding box center [788, 295] width 91 height 28
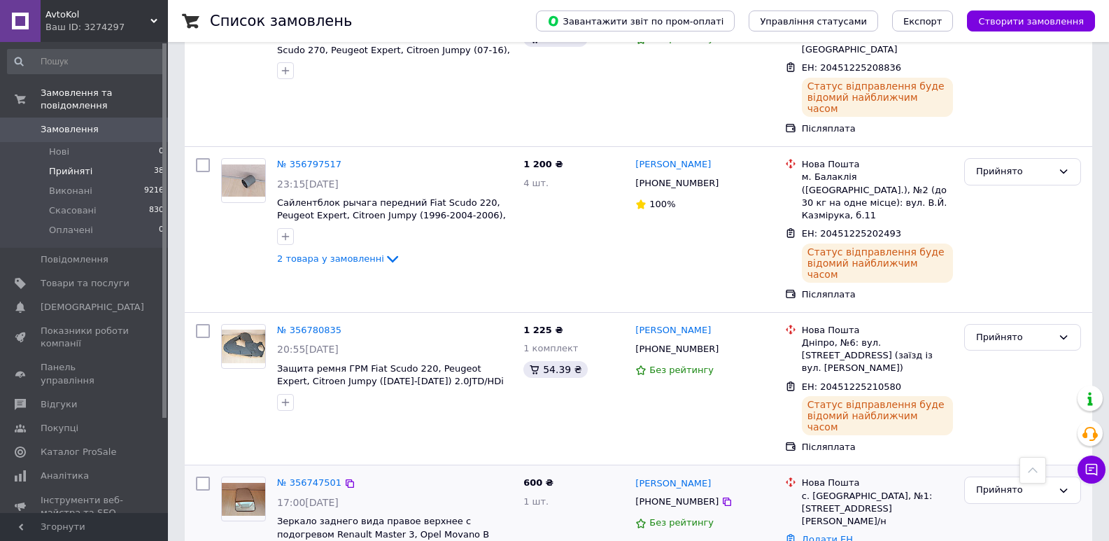
click at [830, 534] on link "Додати ЕН" at bounding box center [827, 539] width 51 height 10
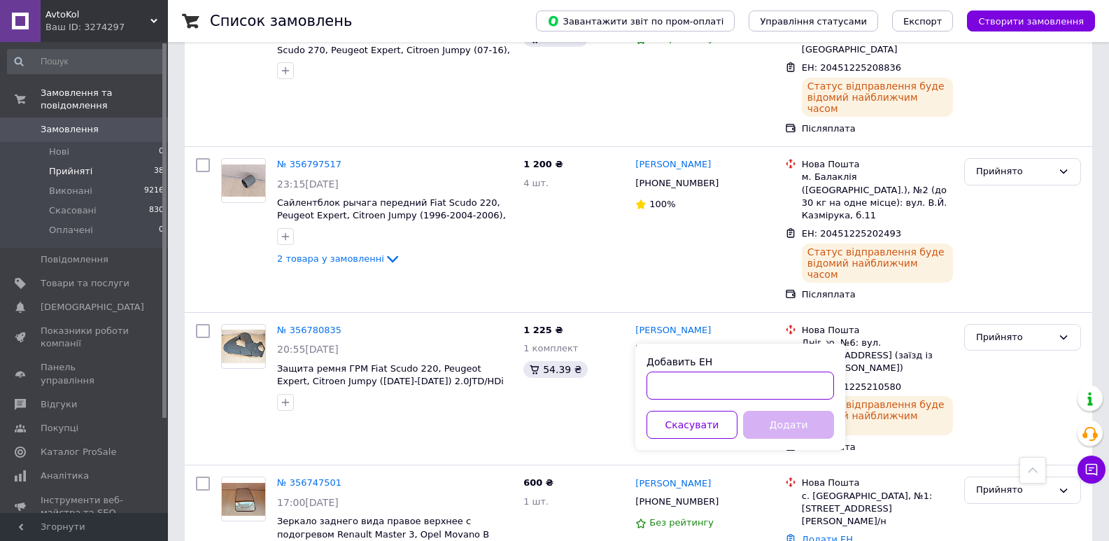
click at [737, 379] on input "Добавить ЕН" at bounding box center [741, 386] width 188 height 28
paste input "20451225202211"
type input "20451225202211"
click at [771, 423] on button "Додати" at bounding box center [788, 425] width 91 height 28
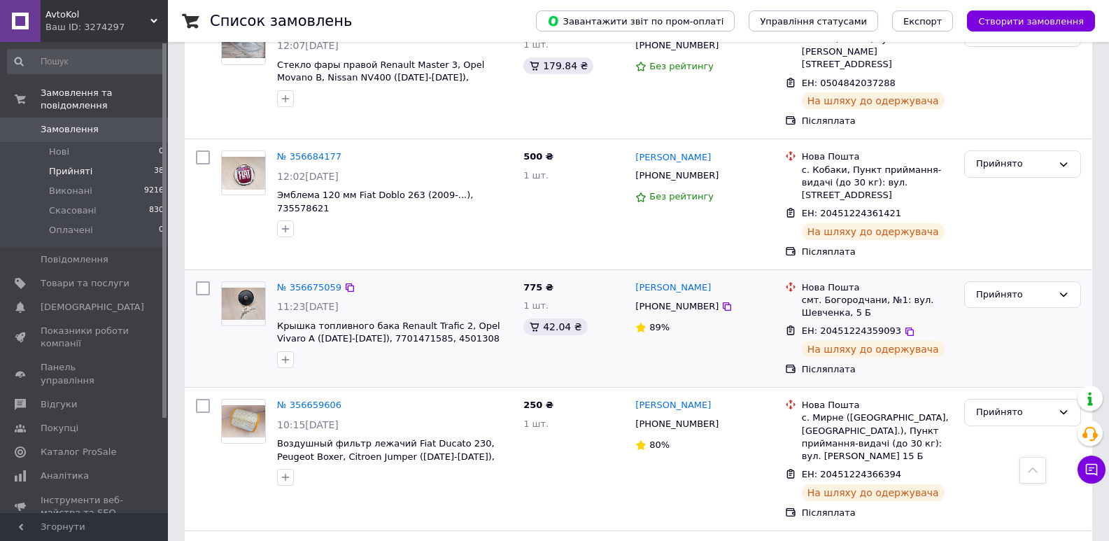
scroll to position [2919, 0]
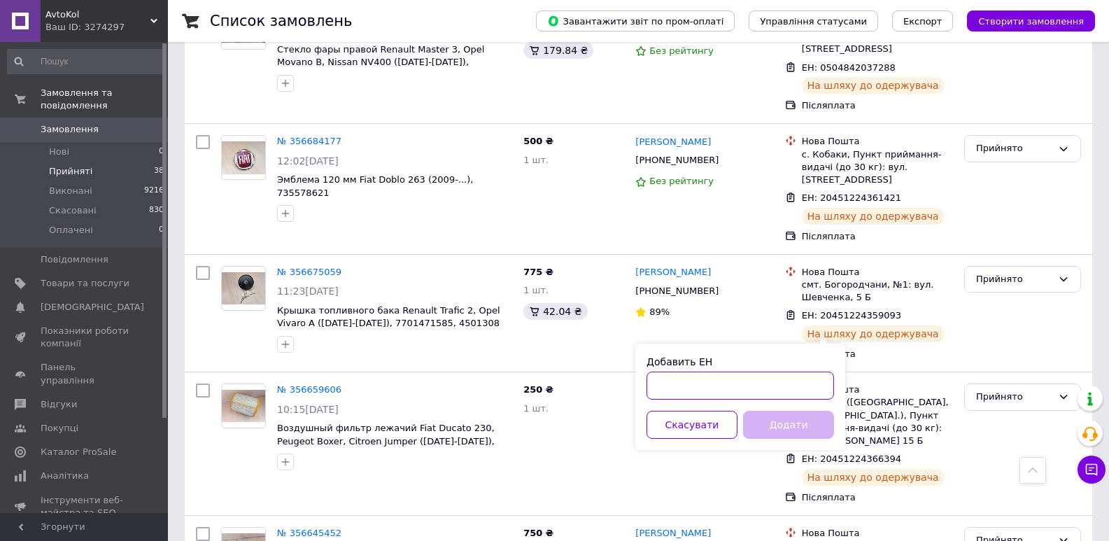
click at [747, 378] on input "Добавить ЕН" at bounding box center [741, 386] width 188 height 28
paste input "20451225206626"
type input "20451225206626"
click at [779, 428] on button "Додати" at bounding box center [788, 425] width 91 height 28
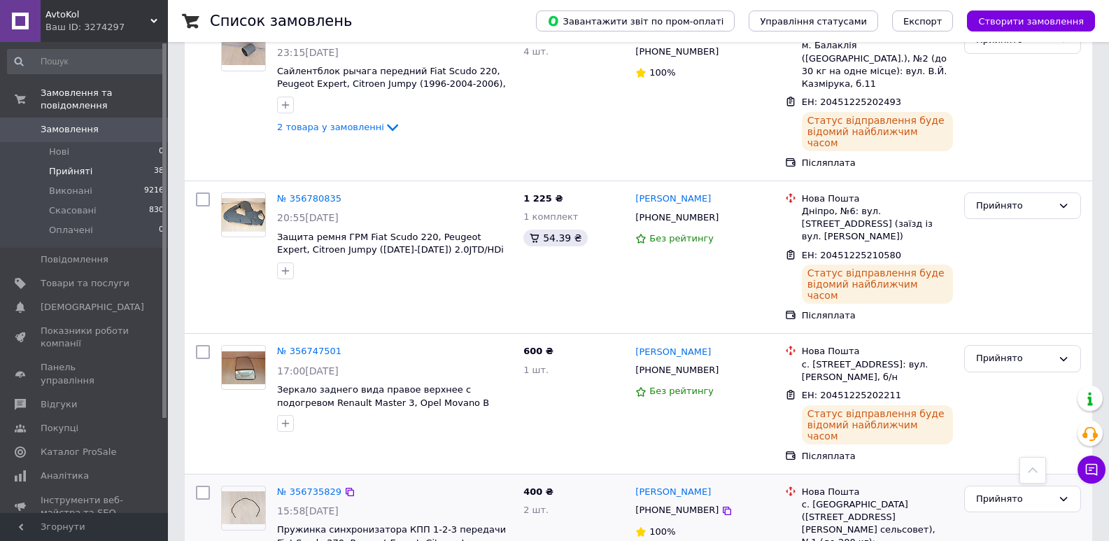
scroll to position [1786, 0]
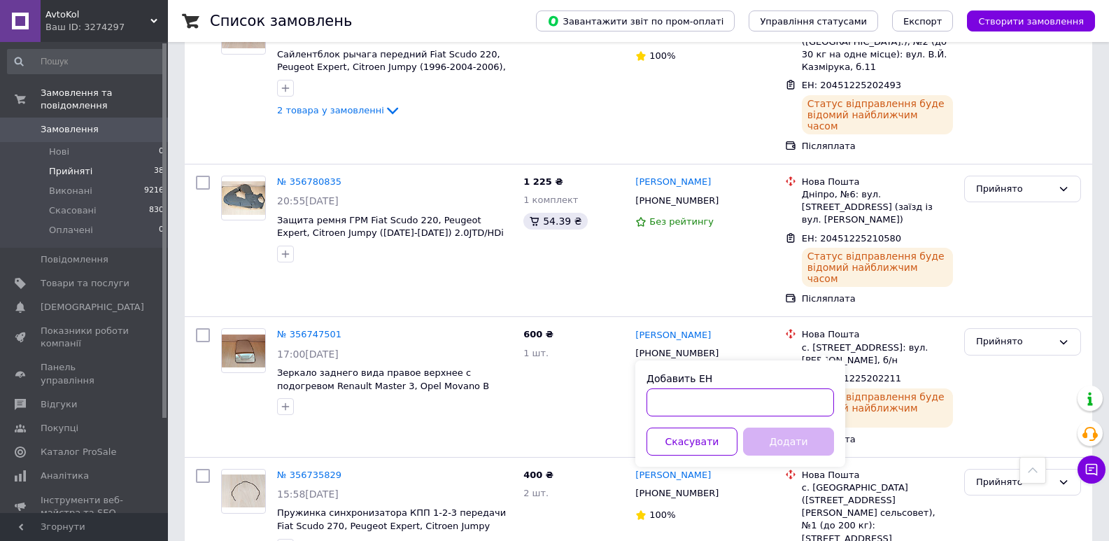
click at [726, 396] on input "Добавить ЕН" at bounding box center [741, 402] width 188 height 28
paste input "20451224411404"
type input "20451224411404"
click at [789, 441] on button "Додати" at bounding box center [788, 442] width 91 height 28
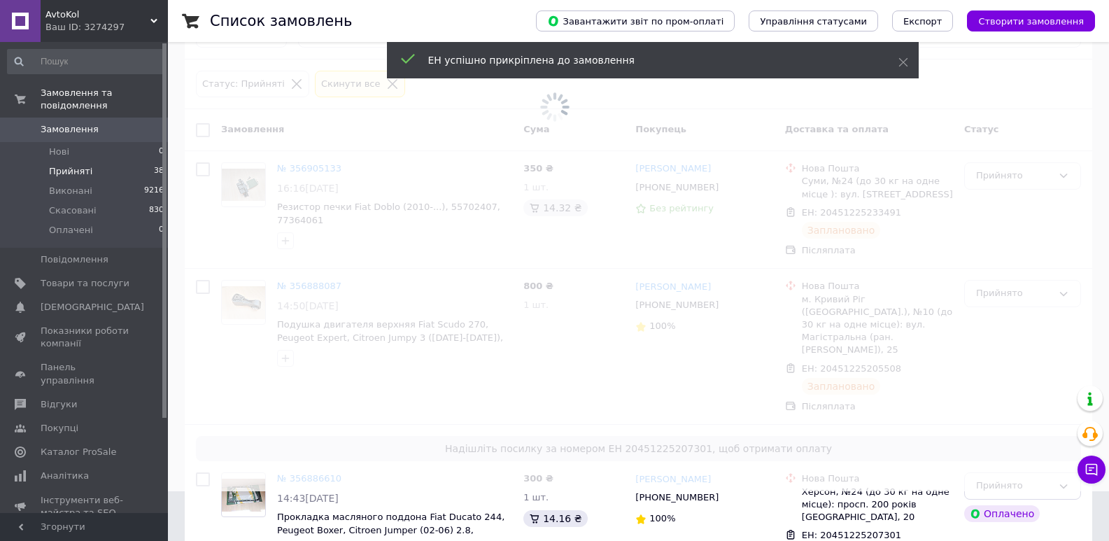
scroll to position [0, 0]
